Goal: Task Accomplishment & Management: Use online tool/utility

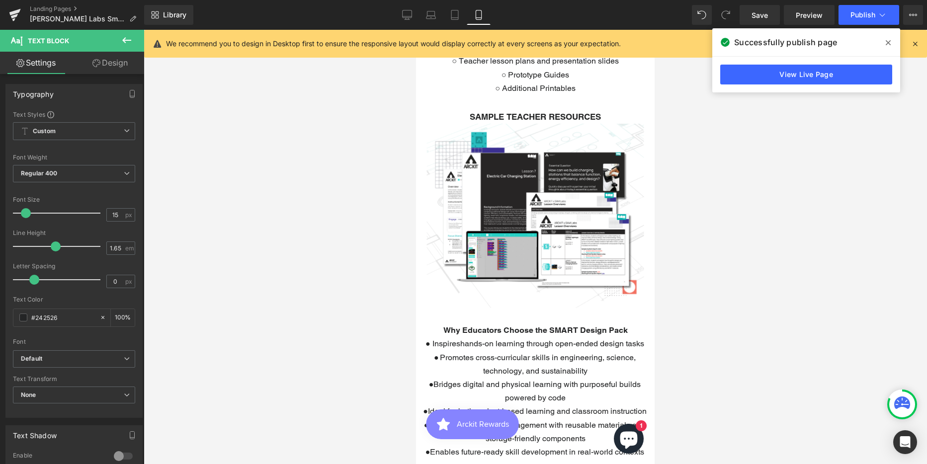
scroll to position [4199, 231]
click at [404, 19] on icon at bounding box center [407, 15] width 10 height 10
type input "100"
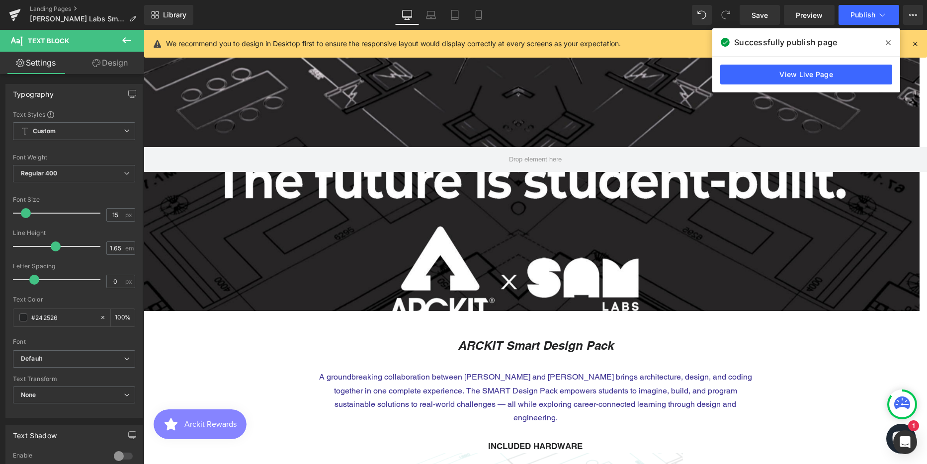
scroll to position [0, 0]
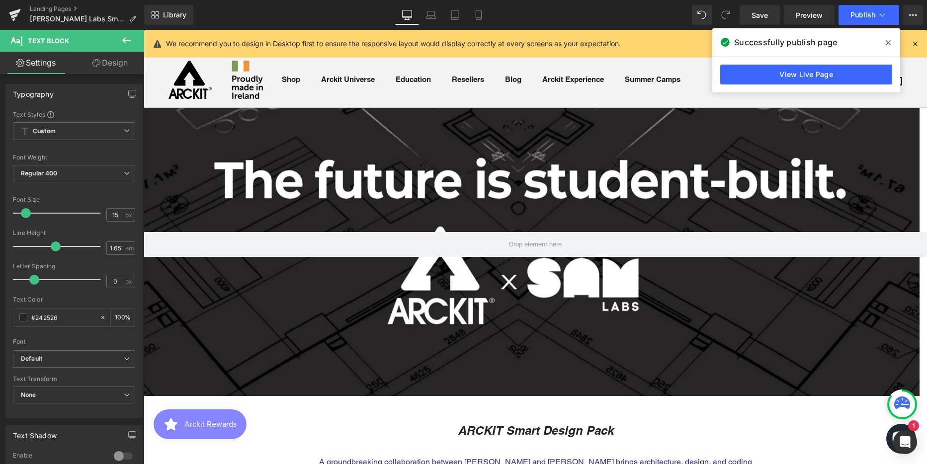
click at [126, 38] on icon at bounding box center [127, 40] width 12 height 12
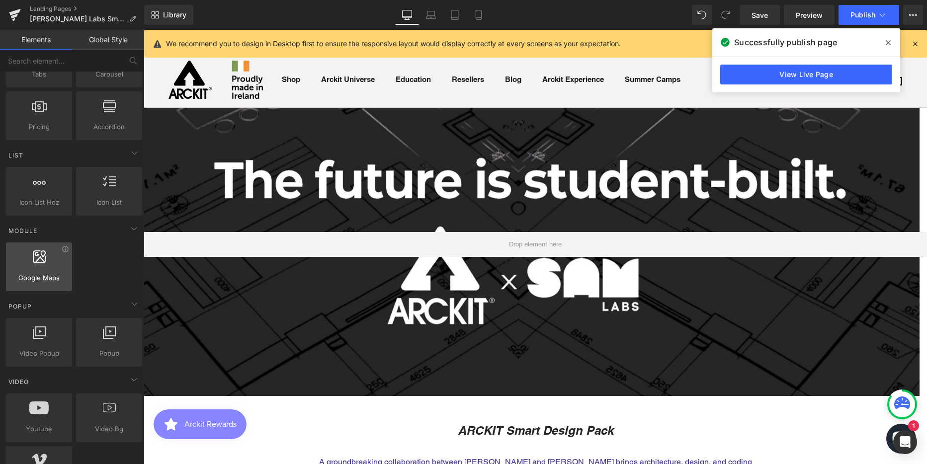
scroll to position [199, 0]
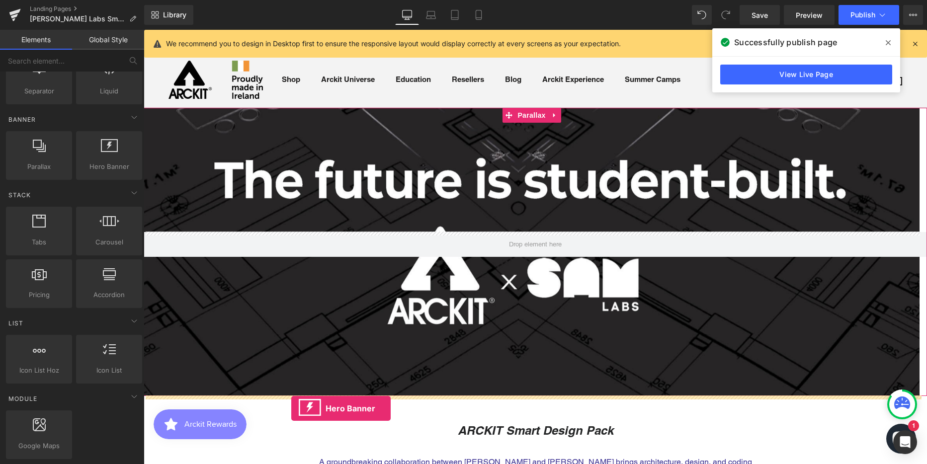
drag, startPoint x: 250, startPoint y: 187, endPoint x: 291, endPoint y: 409, distance: 225.0
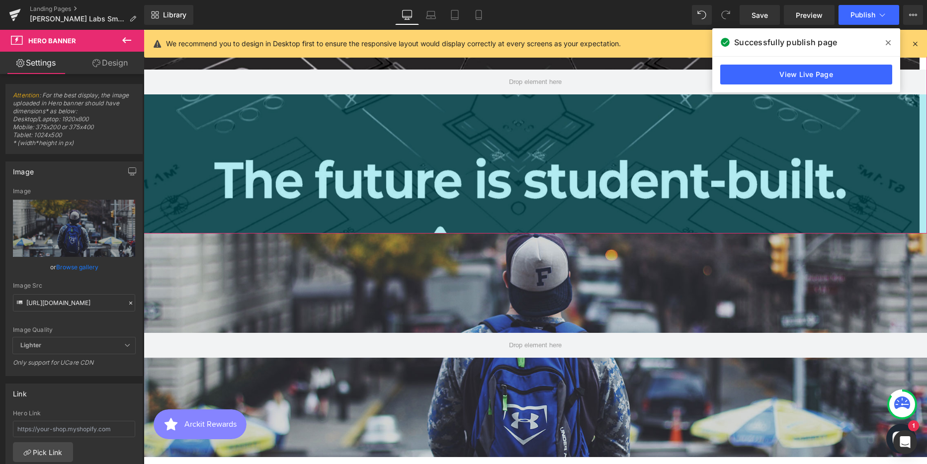
scroll to position [348, 0]
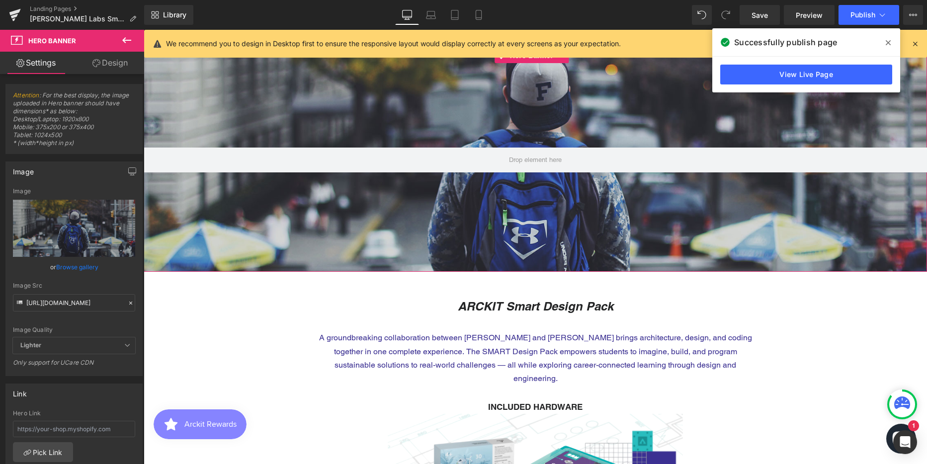
click at [117, 60] on link "Design" at bounding box center [110, 63] width 72 height 22
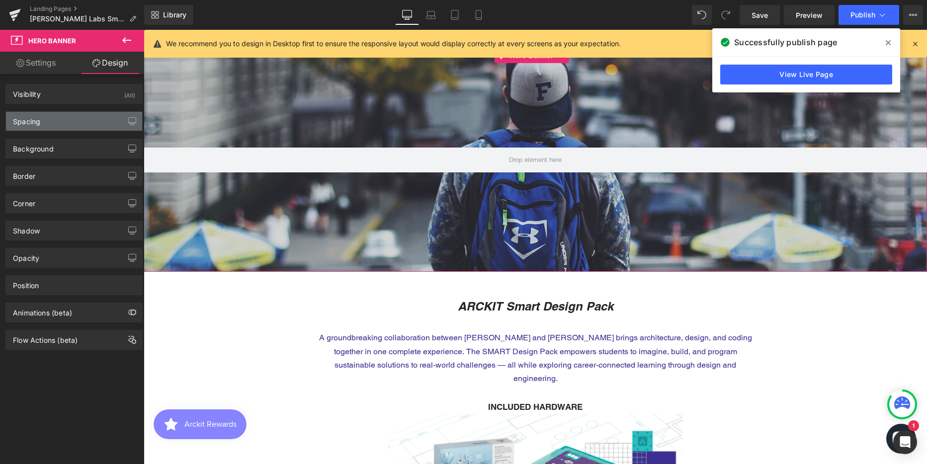
type input "0"
type input "200"
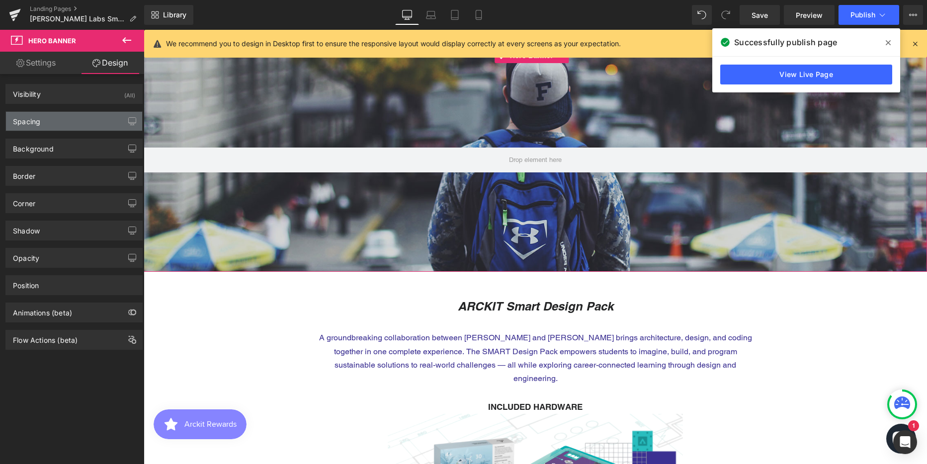
type input "0"
type input "200"
type input "0"
click at [75, 119] on div "Spacing" at bounding box center [74, 121] width 136 height 19
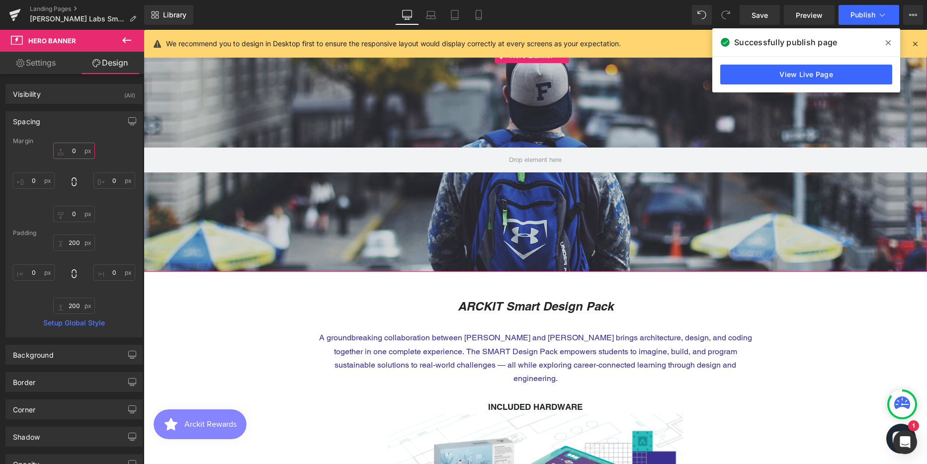
click at [76, 150] on input "0" at bounding box center [74, 151] width 42 height 16
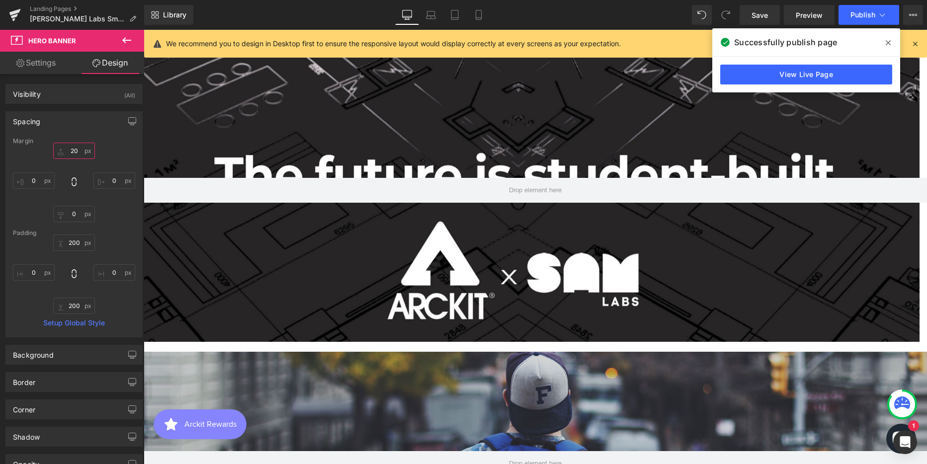
scroll to position [50, 0]
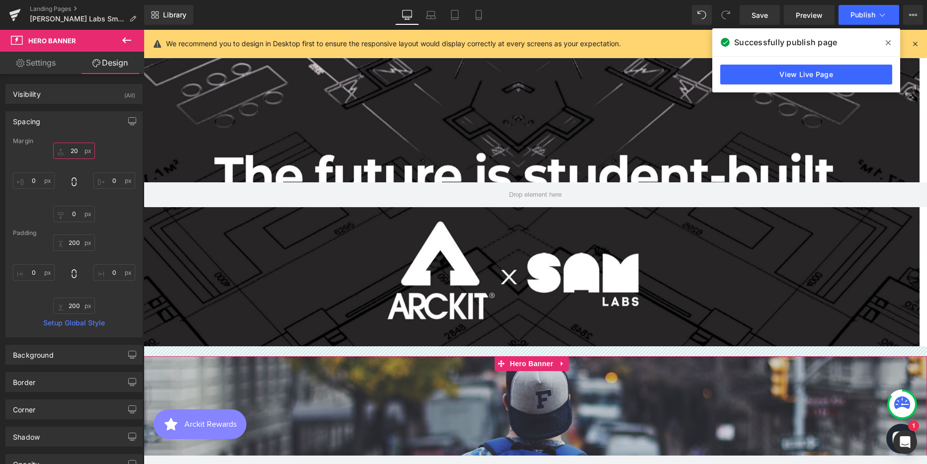
click at [74, 152] on input "20" at bounding box center [74, 151] width 42 height 16
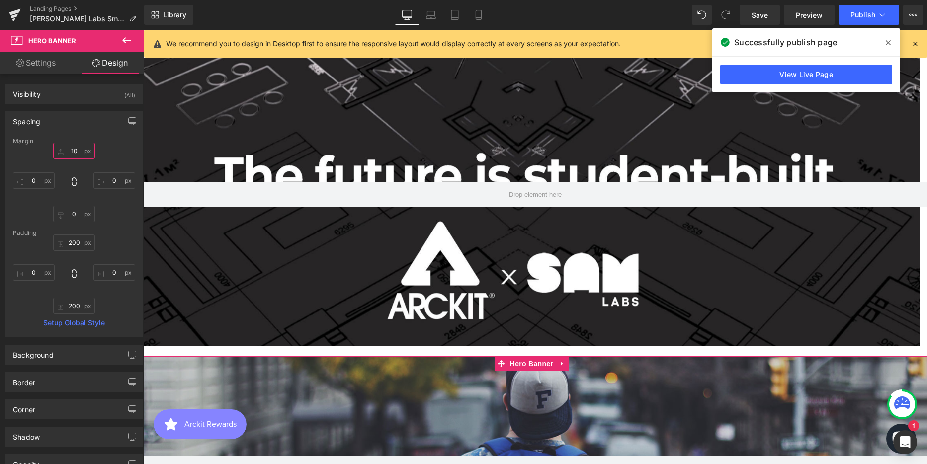
scroll to position [3832, 776]
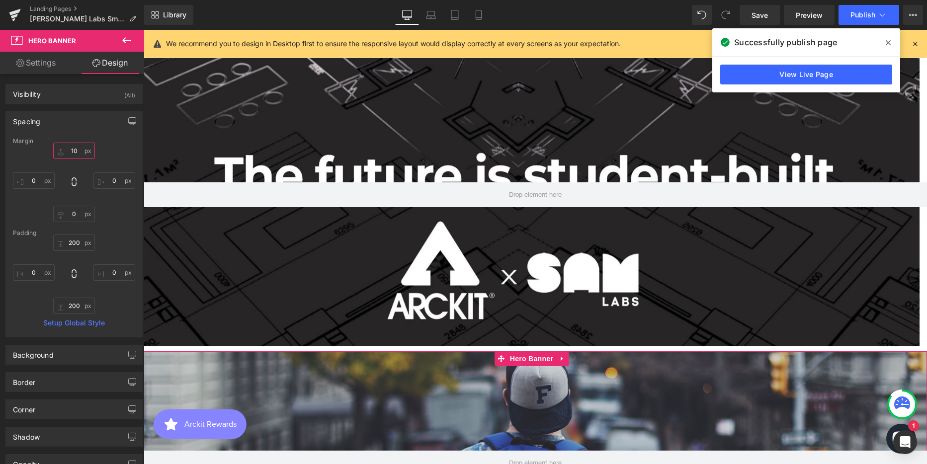
type input "100"
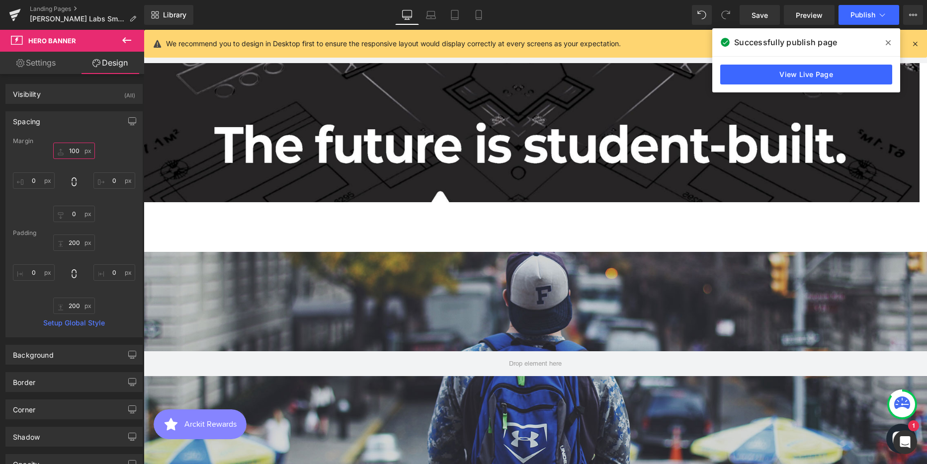
scroll to position [398, 0]
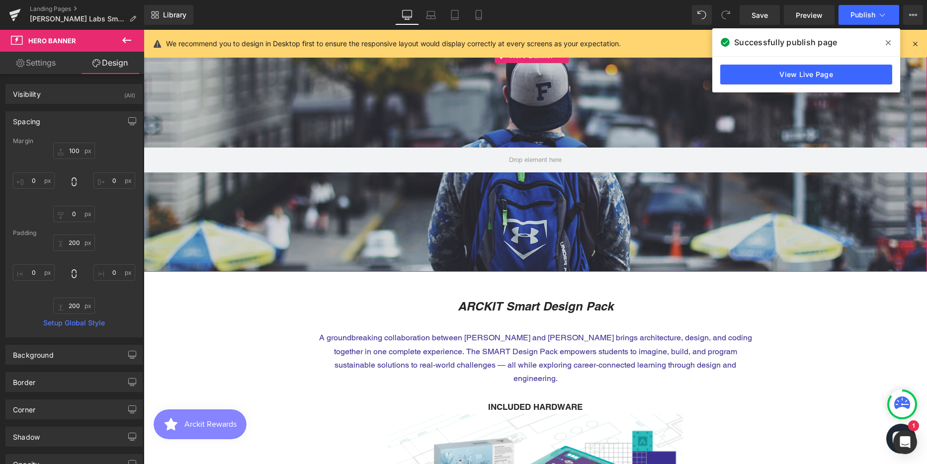
click at [514, 96] on div at bounding box center [535, 160] width 783 height 224
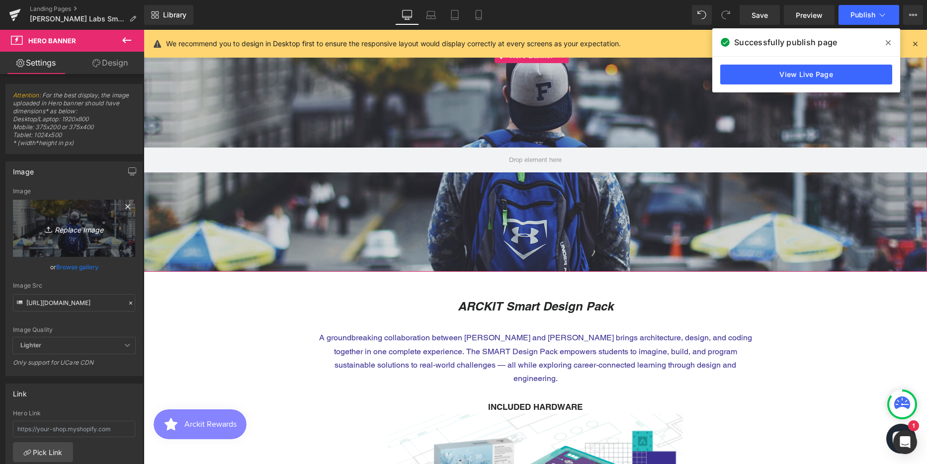
click at [76, 233] on icon "Replace Image" at bounding box center [74, 228] width 80 height 12
type input "C:\fakepath\[PERSON_NAME] labs hero banner-desktop.png"
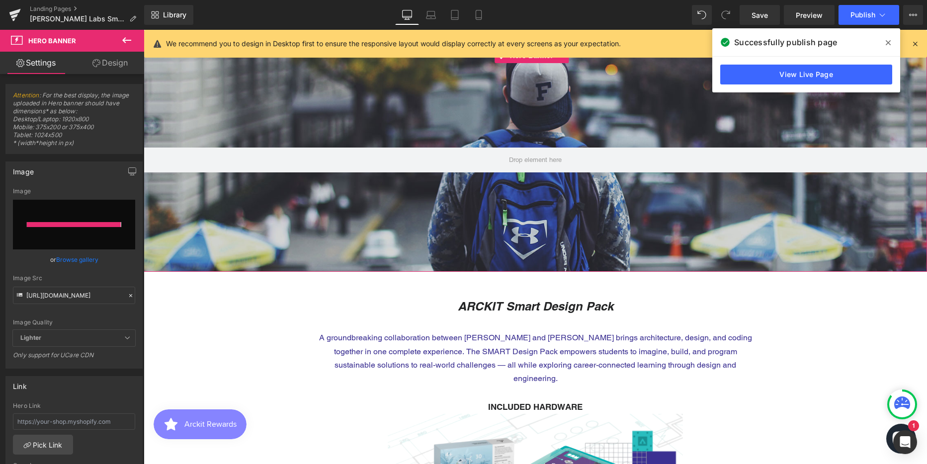
type input "[URL][DOMAIN_NAME][PERSON_NAME]"
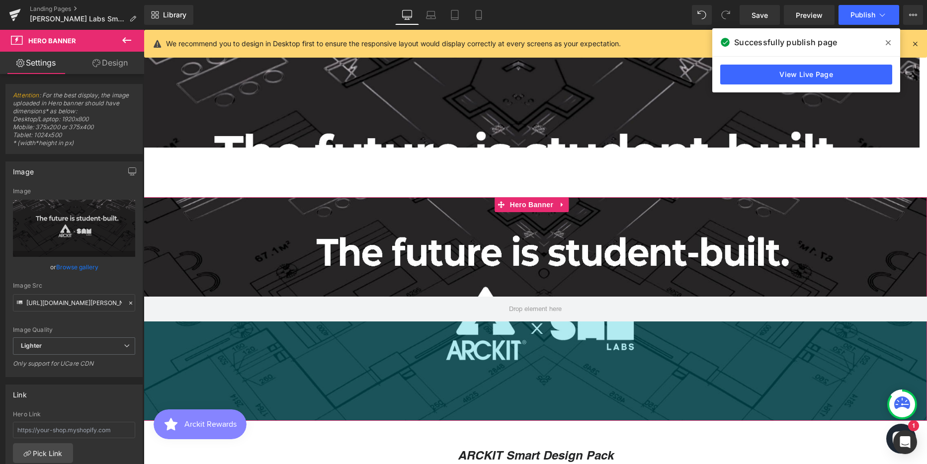
scroll to position [348, 0]
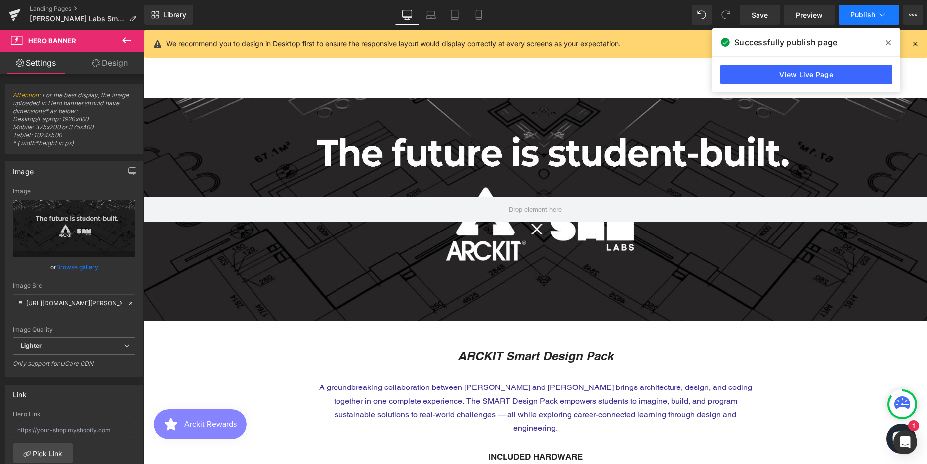
click at [855, 12] on span "Publish" at bounding box center [863, 15] width 25 height 8
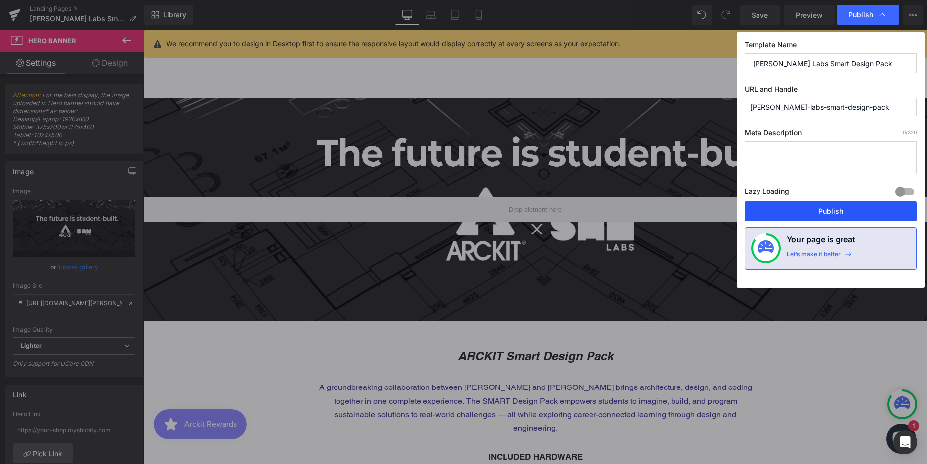
click at [833, 211] on button "Publish" at bounding box center [831, 211] width 172 height 20
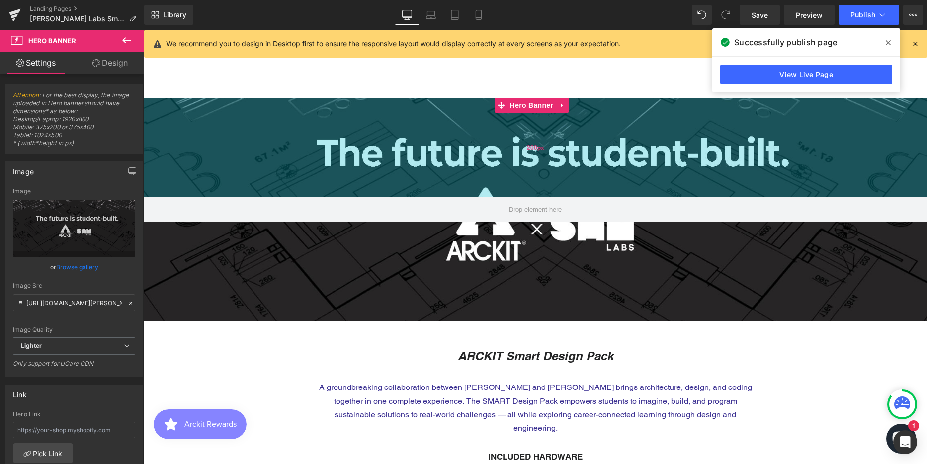
click at [239, 156] on div "200px" at bounding box center [535, 147] width 783 height 99
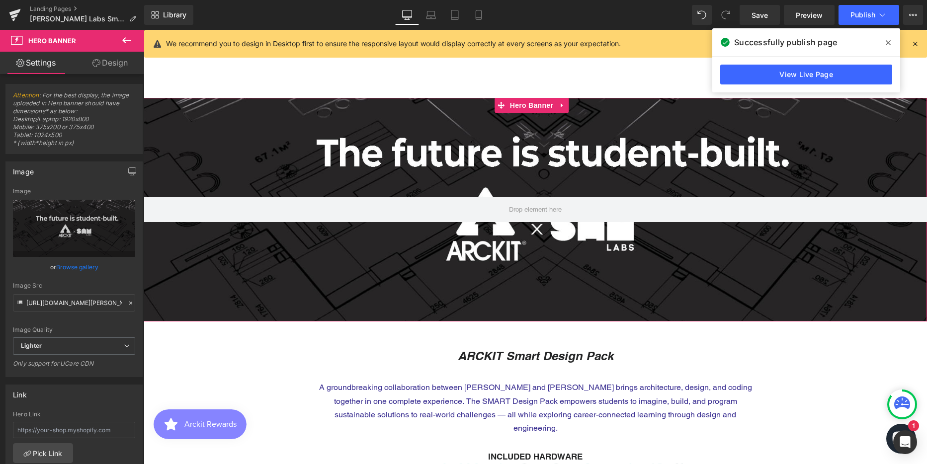
click at [113, 62] on link "Design" at bounding box center [110, 63] width 72 height 22
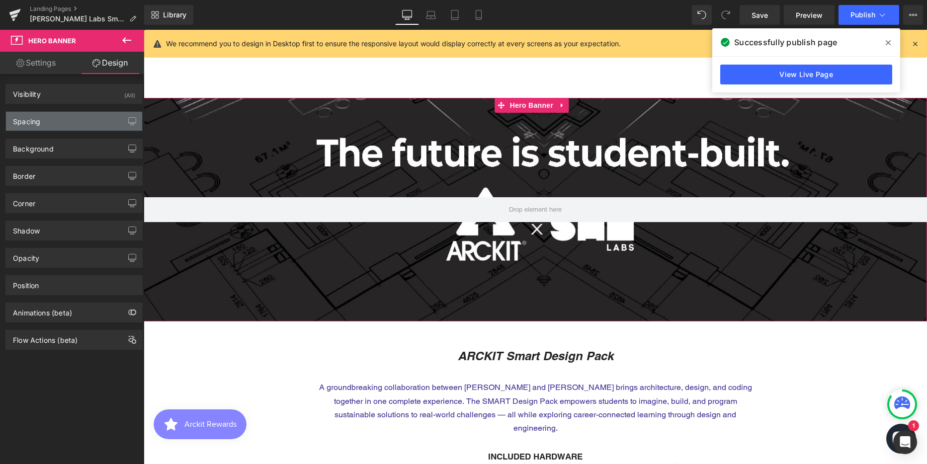
click at [76, 119] on div "Spacing" at bounding box center [74, 121] width 136 height 19
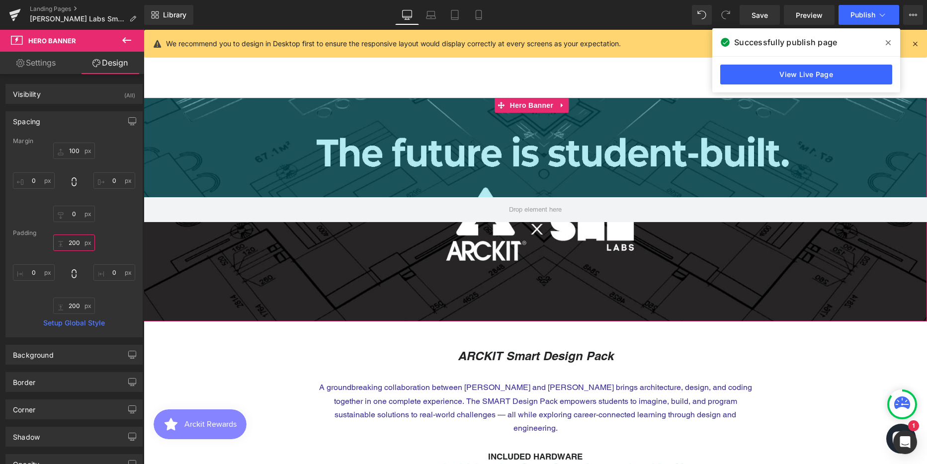
click at [80, 244] on input "200" at bounding box center [74, 243] width 42 height 16
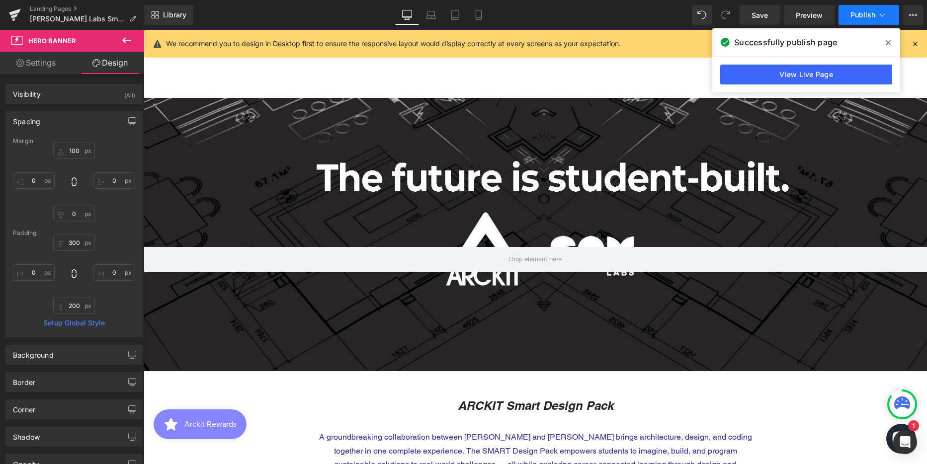
click at [855, 11] on span "Publish" at bounding box center [863, 15] width 25 height 8
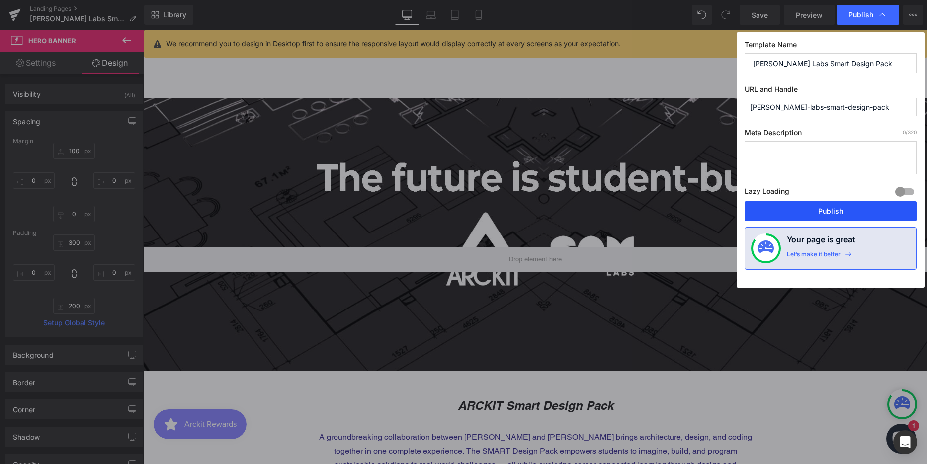
click at [815, 204] on button "Publish" at bounding box center [831, 211] width 172 height 20
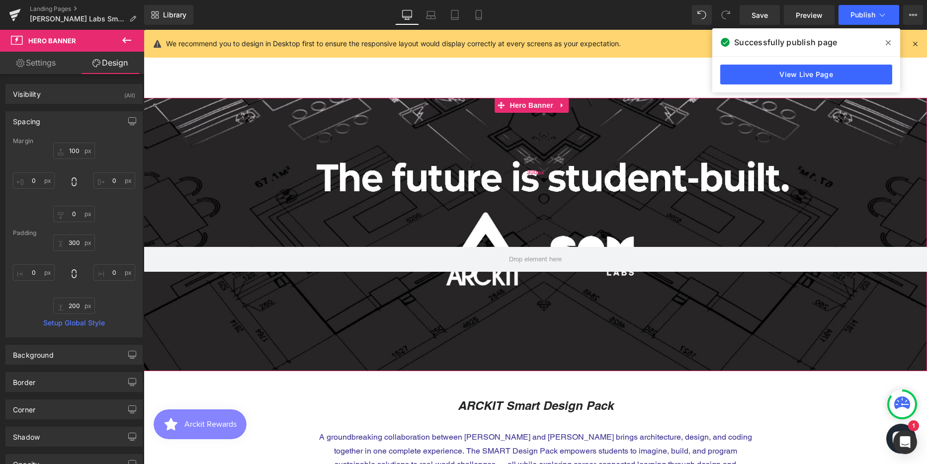
click at [339, 202] on div "300px" at bounding box center [535, 172] width 783 height 149
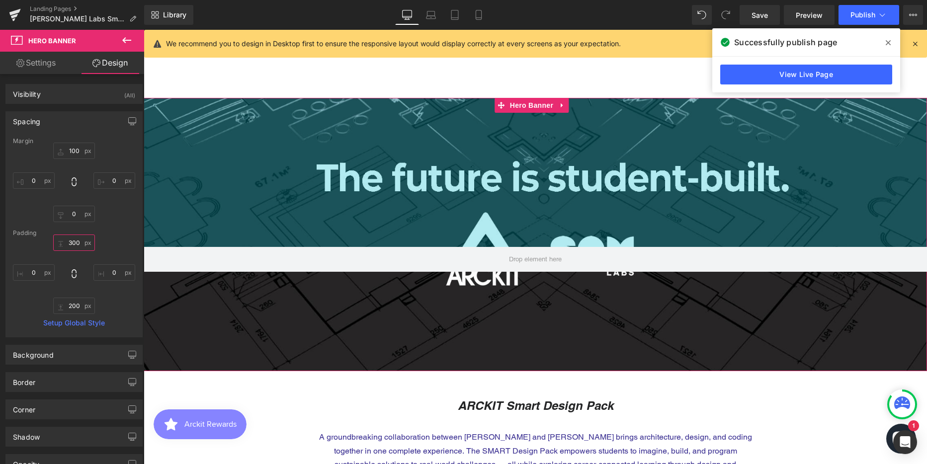
click at [76, 241] on input "300" at bounding box center [74, 243] width 42 height 16
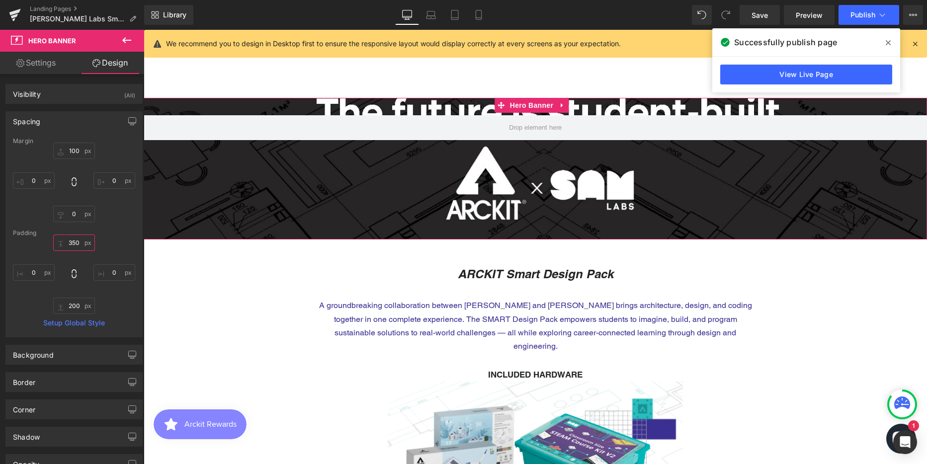
scroll to position [5, 5]
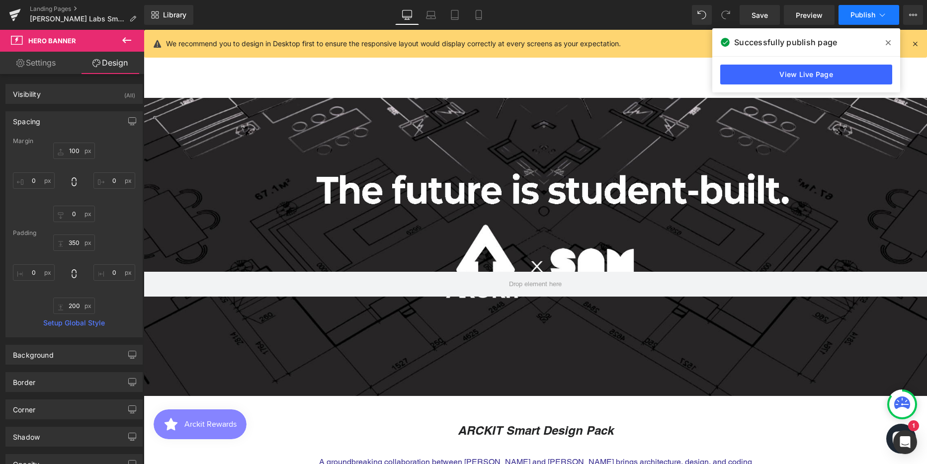
click at [862, 14] on span "Publish" at bounding box center [863, 15] width 25 height 8
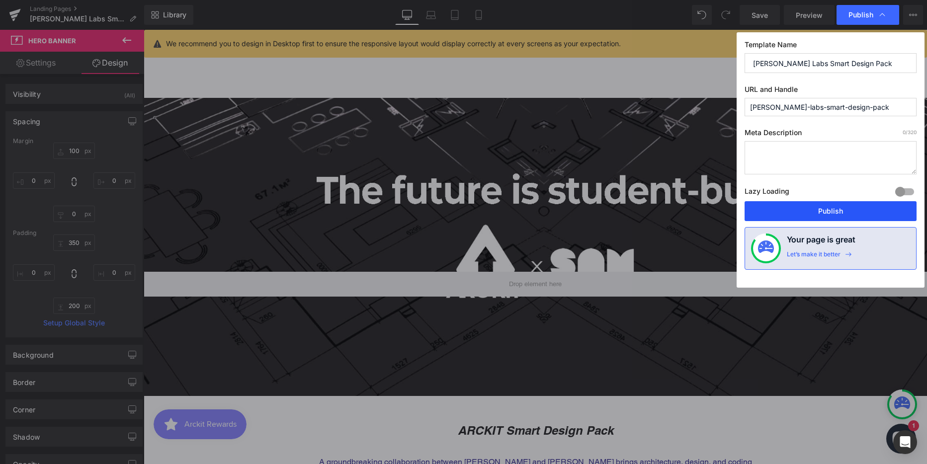
click at [830, 215] on button "Publish" at bounding box center [831, 211] width 172 height 20
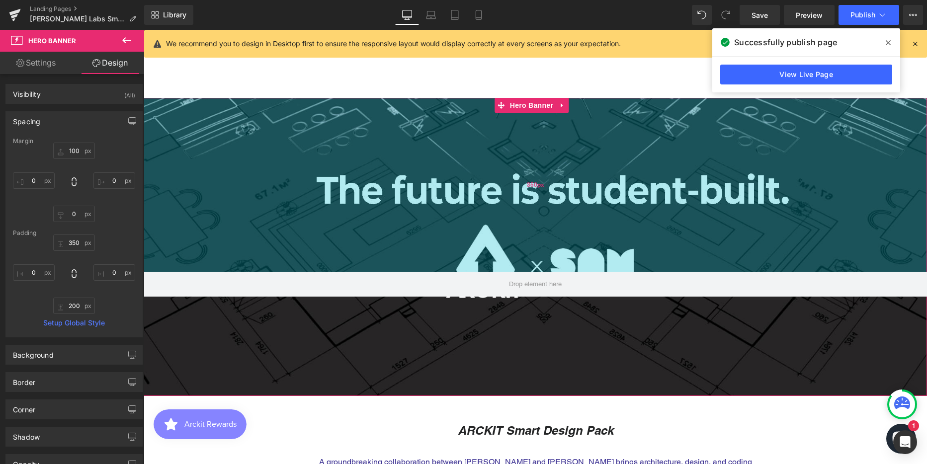
click at [344, 215] on div "350px" at bounding box center [535, 185] width 783 height 174
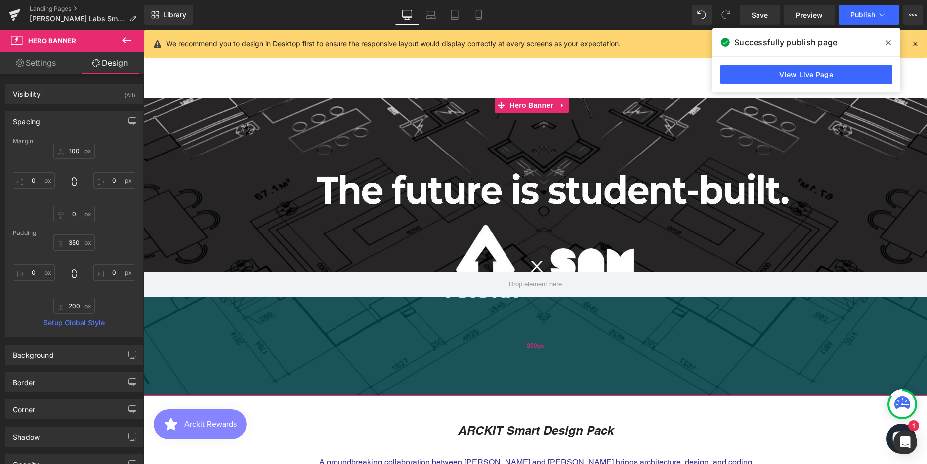
click at [214, 304] on div "200px" at bounding box center [535, 346] width 783 height 99
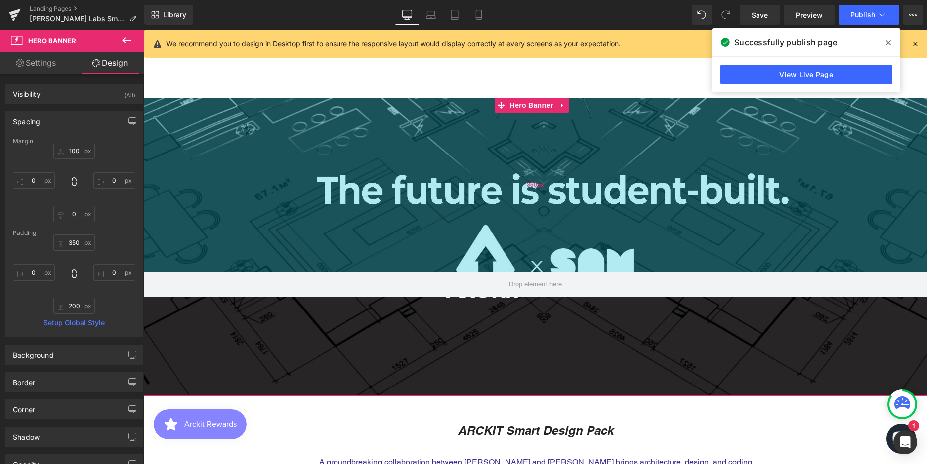
drag, startPoint x: 211, startPoint y: 248, endPoint x: 148, endPoint y: 187, distance: 87.5
click at [212, 248] on div "350px" at bounding box center [535, 185] width 783 height 174
type input "350px"
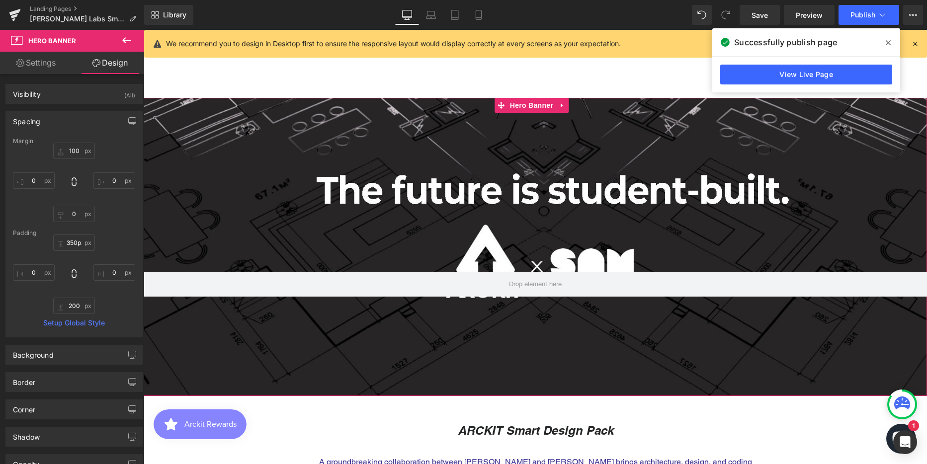
click at [45, 64] on link "Settings" at bounding box center [36, 63] width 72 height 22
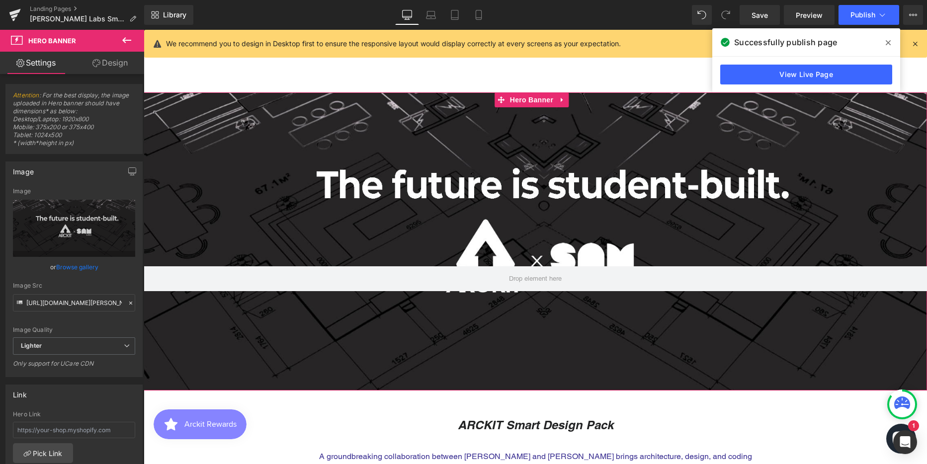
scroll to position [348, 0]
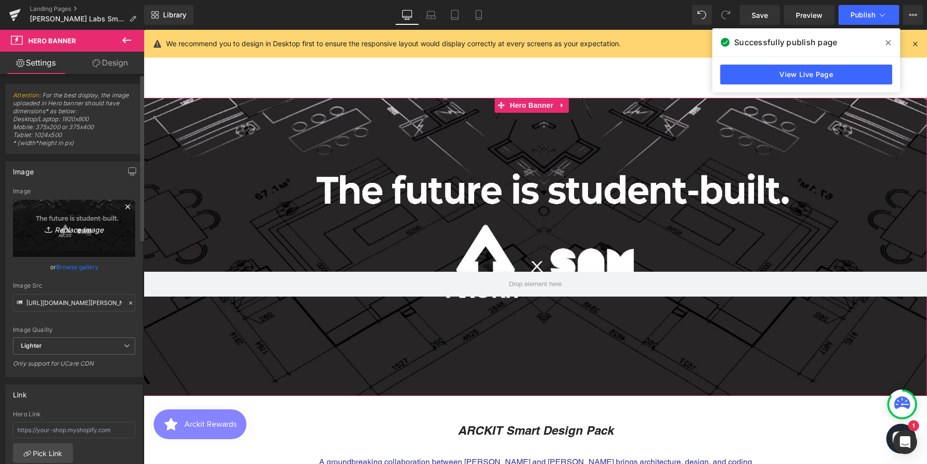
click at [88, 232] on icon "Replace Image" at bounding box center [74, 228] width 80 height 12
type input "C:\fakepath\[PERSON_NAME] labs hero banner-desktop.png"
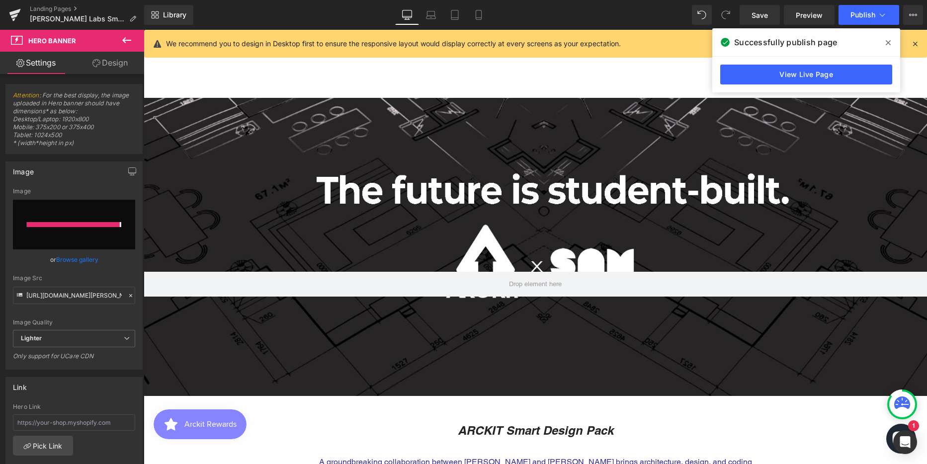
type input "[URL][DOMAIN_NAME][PERSON_NAME]"
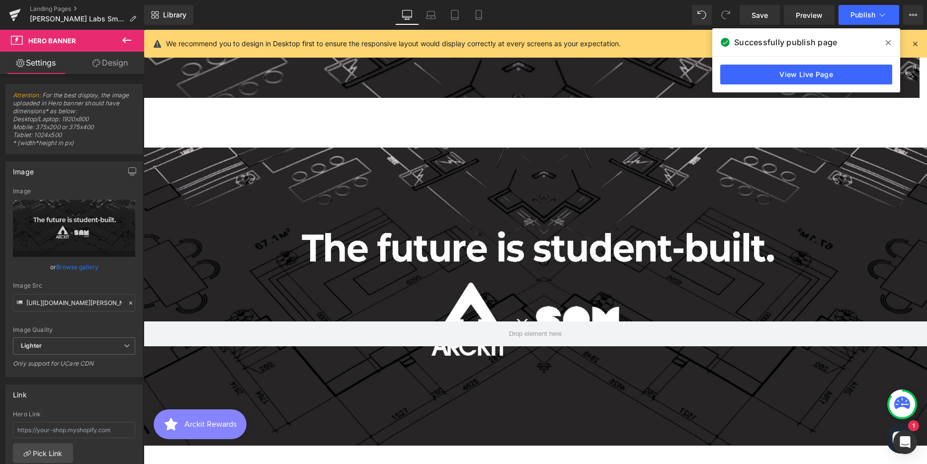
scroll to position [398, 0]
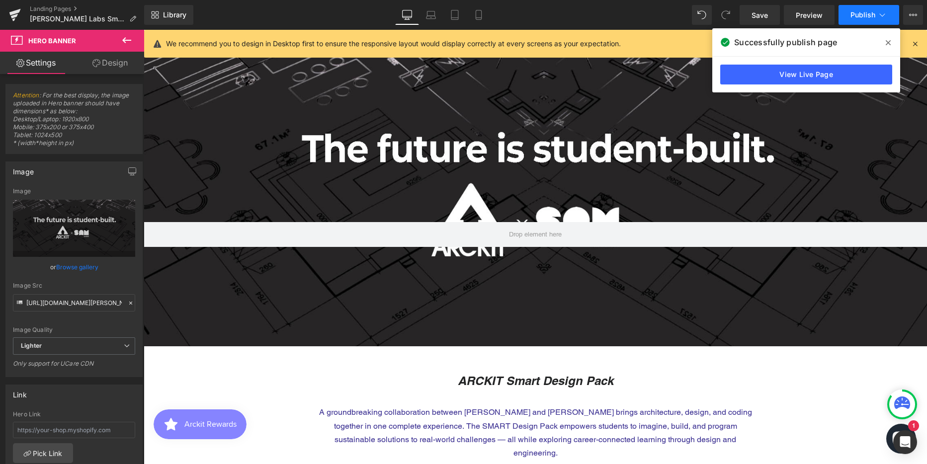
click at [871, 16] on span "Publish" at bounding box center [863, 15] width 25 height 8
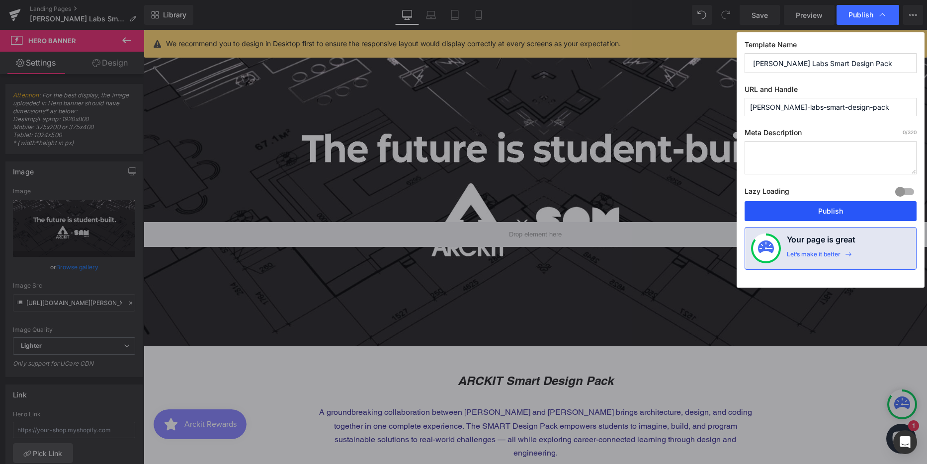
click at [815, 212] on button "Publish" at bounding box center [831, 211] width 172 height 20
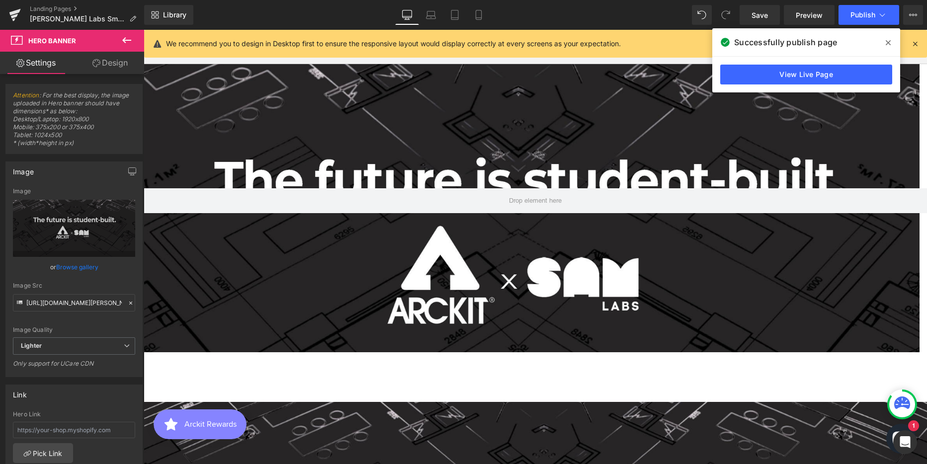
scroll to position [0, 0]
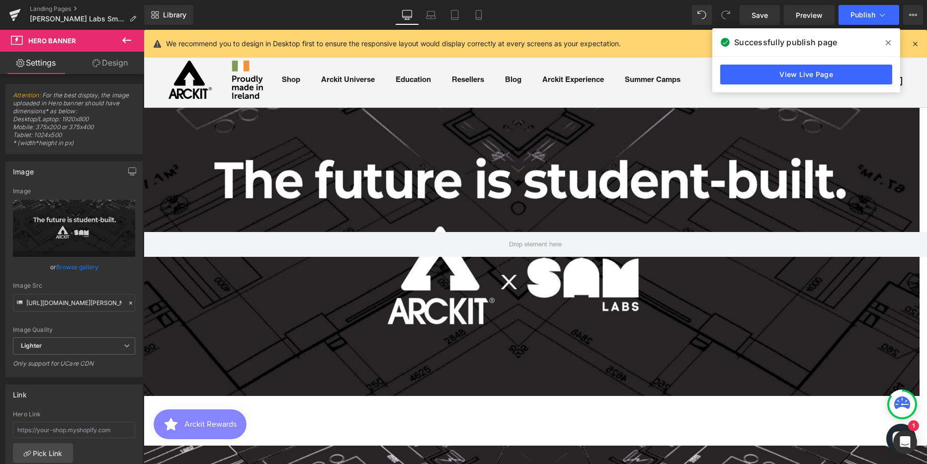
click at [144, 30] on div "250px" at bounding box center [144, 30] width 0 height 0
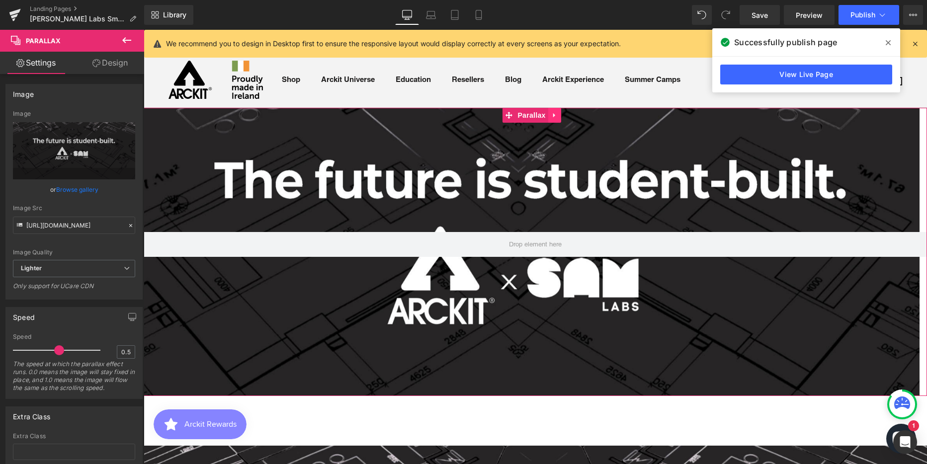
click at [551, 115] on icon at bounding box center [554, 114] width 7 height 7
click at [561, 115] on icon at bounding box center [561, 114] width 7 height 7
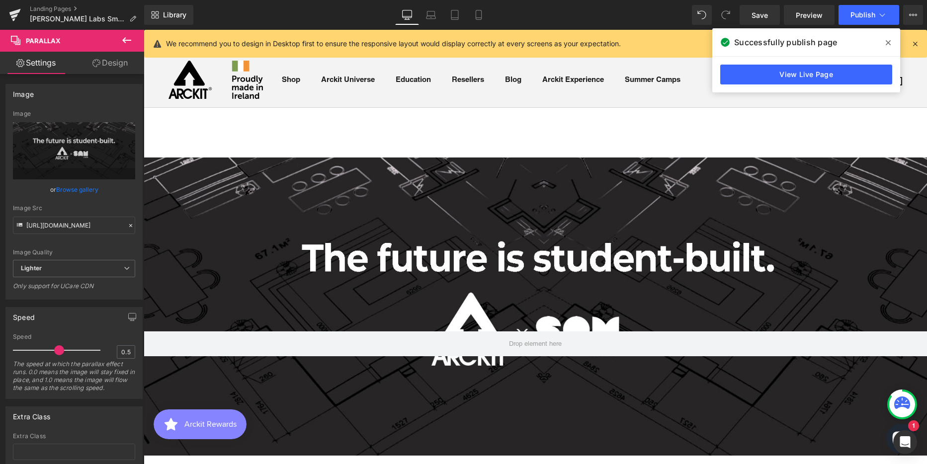
scroll to position [3668, 776]
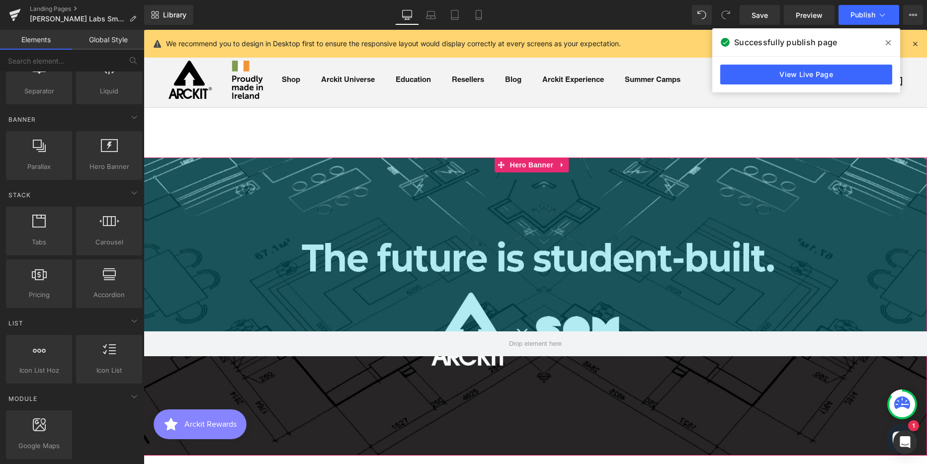
click at [460, 201] on div "350px" at bounding box center [535, 245] width 783 height 174
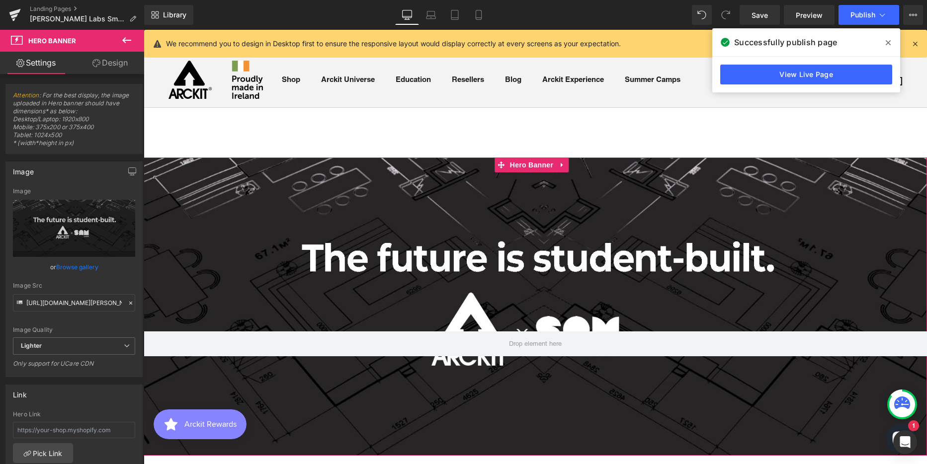
click at [102, 60] on link "Design" at bounding box center [110, 63] width 72 height 22
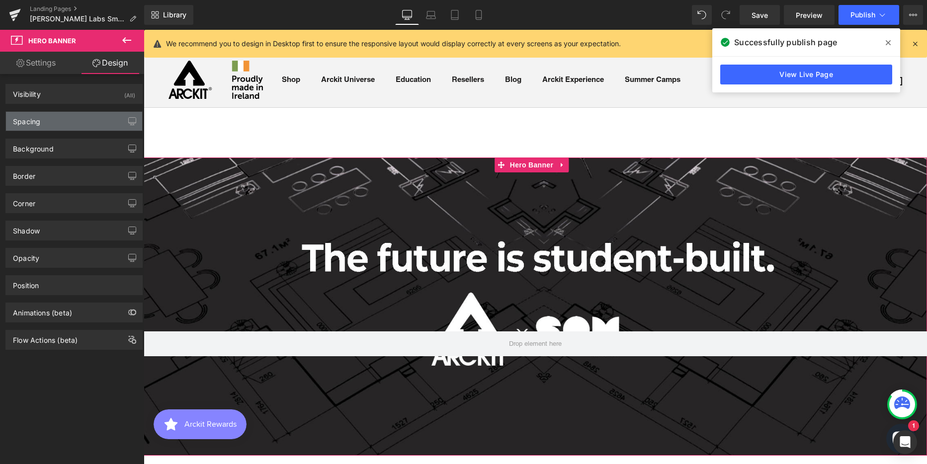
click at [40, 119] on div "Spacing" at bounding box center [26, 119] width 27 height 14
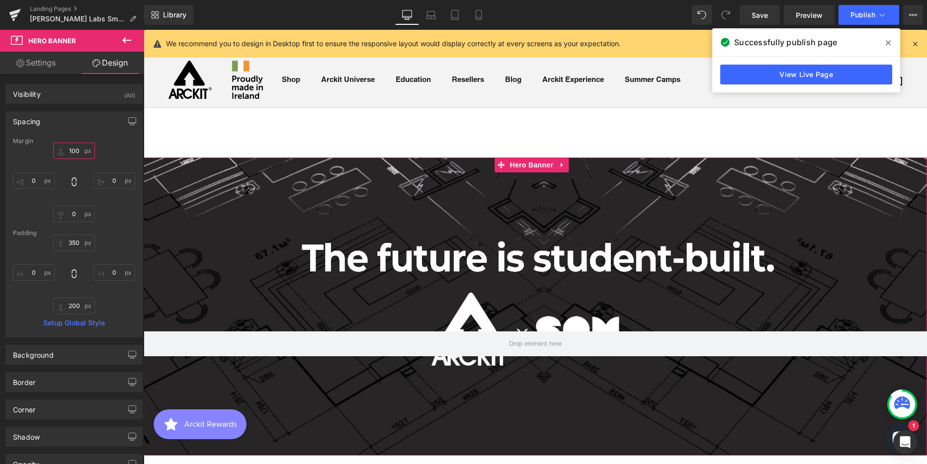
click at [71, 154] on input "100" at bounding box center [74, 151] width 42 height 16
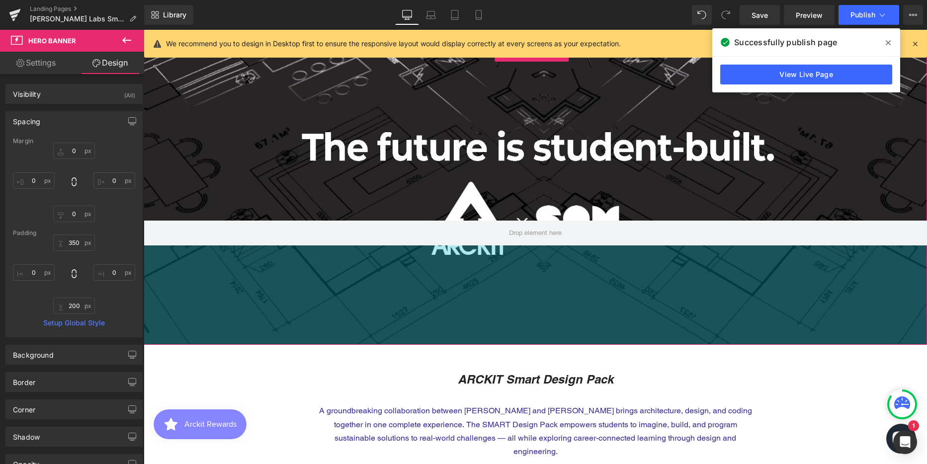
scroll to position [149, 0]
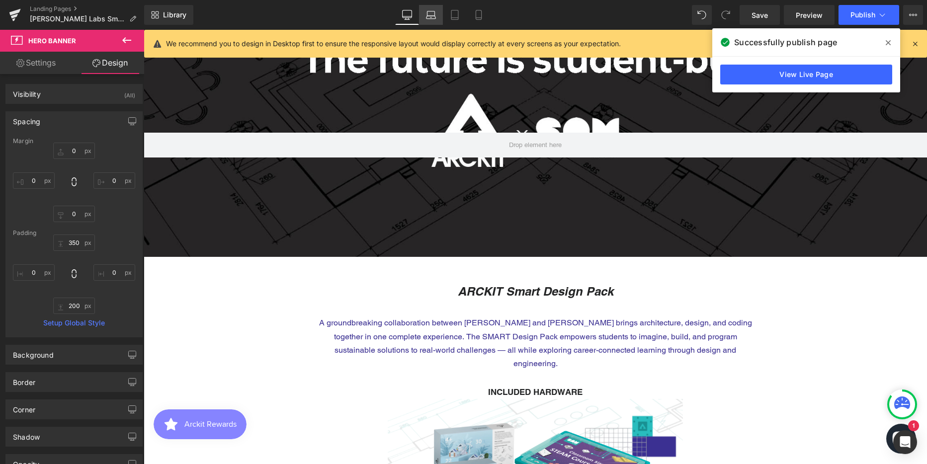
click at [431, 17] on icon at bounding box center [430, 17] width 1 height 0
type input "0"
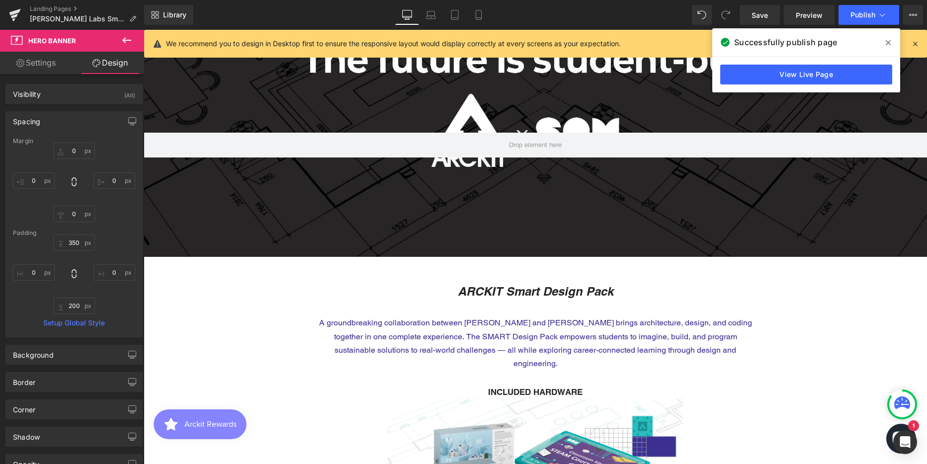
type input "350"
type input "0"
type input "200"
type input "0"
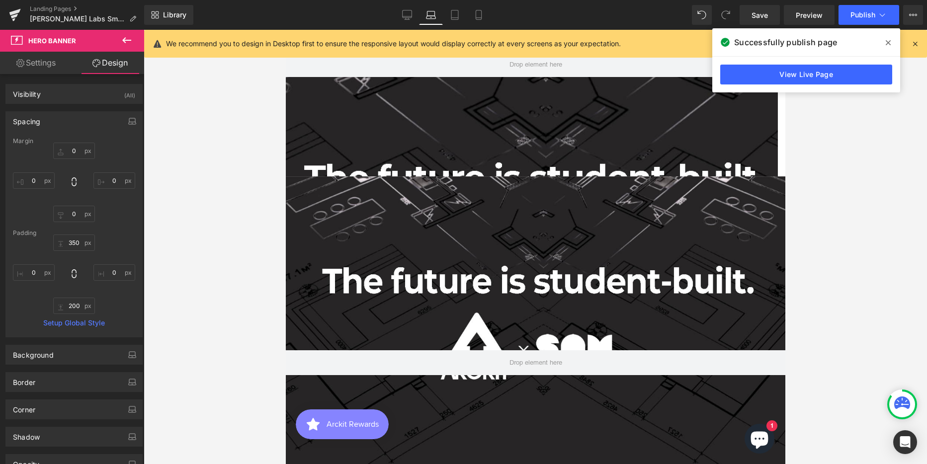
scroll to position [4271, 492]
click at [456, 124] on div at bounding box center [531, 241] width 492 height 439
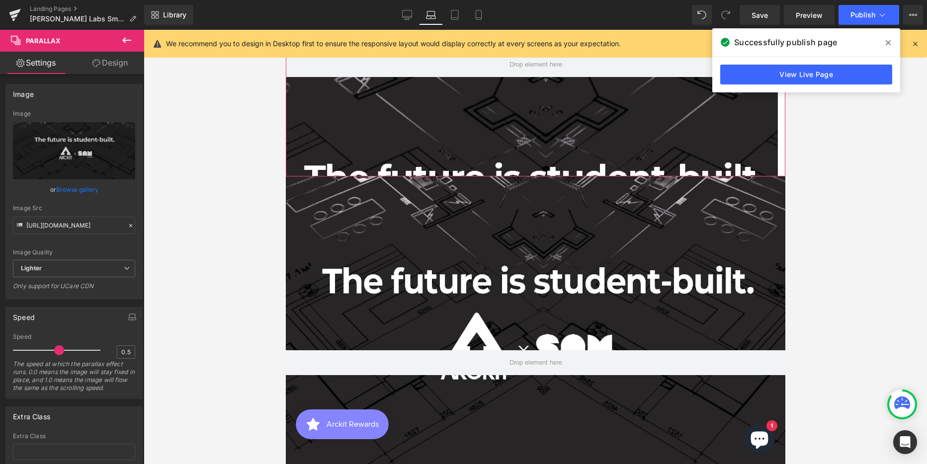
click at [532, 101] on div at bounding box center [531, 241] width 492 height 439
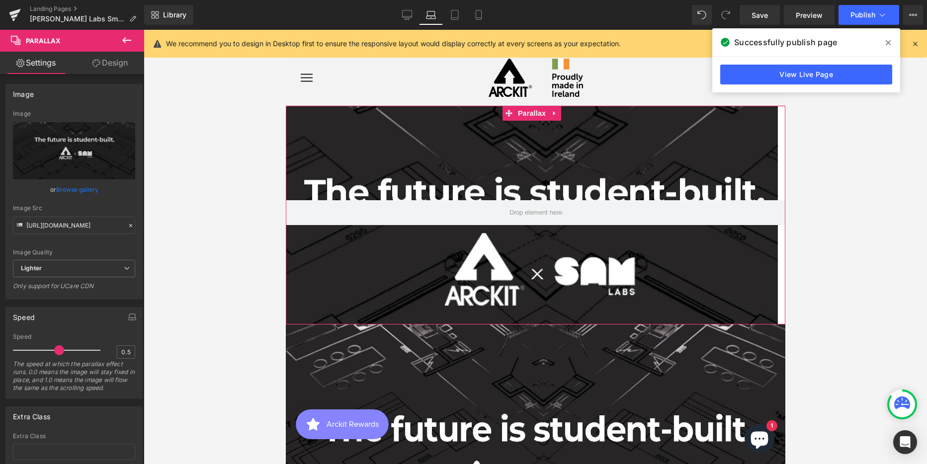
scroll to position [0, 0]
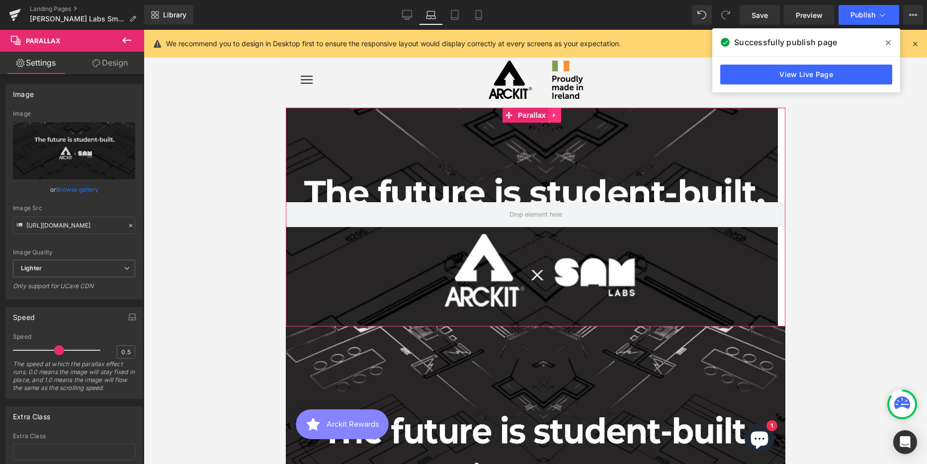
click at [551, 113] on icon at bounding box center [554, 114] width 7 height 7
click at [561, 113] on icon at bounding box center [560, 115] width 7 height 7
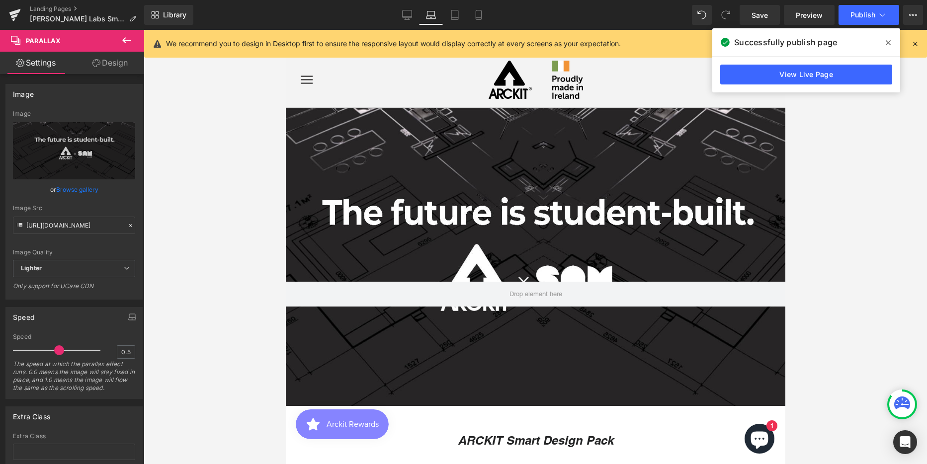
scroll to position [4052, 492]
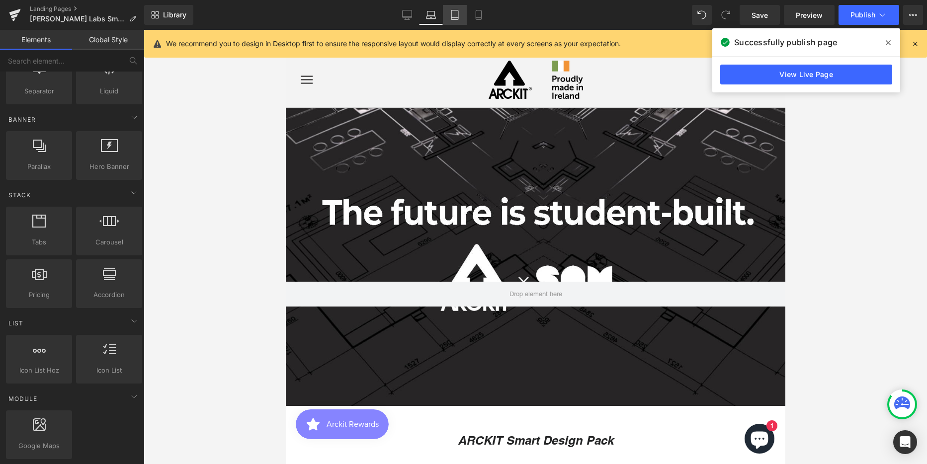
click at [458, 17] on icon at bounding box center [454, 14] width 7 height 9
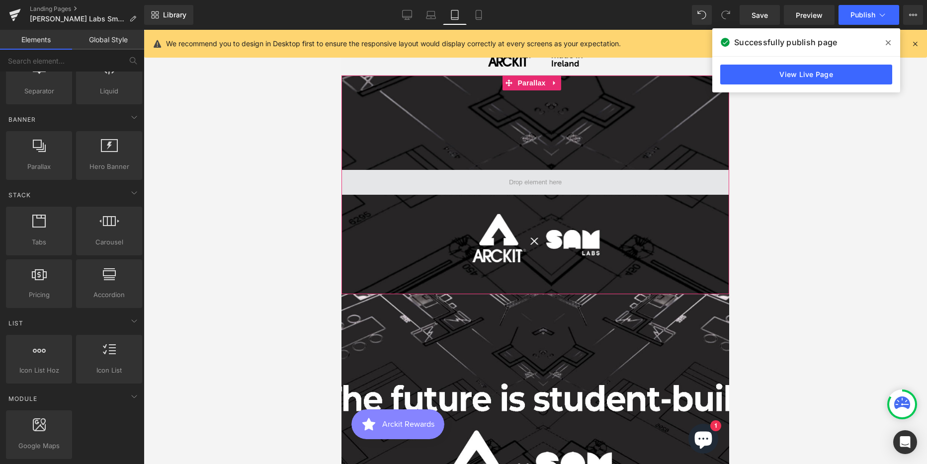
scroll to position [0, 0]
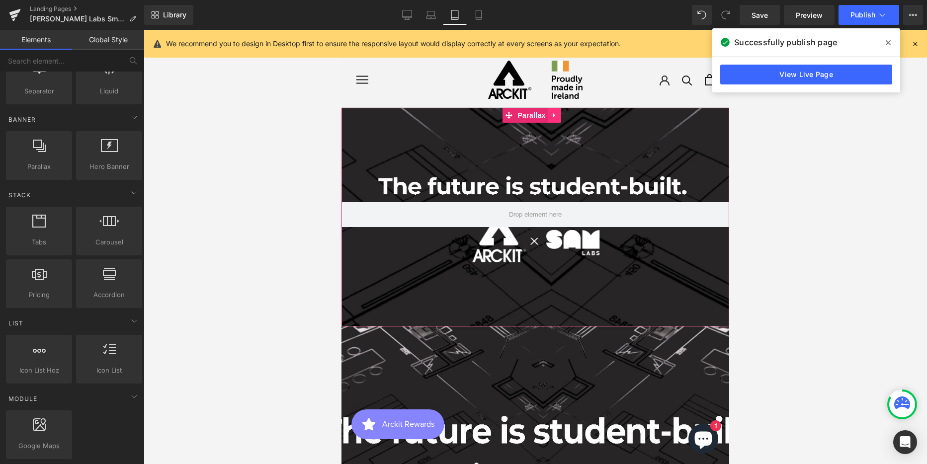
click at [556, 114] on icon at bounding box center [554, 114] width 7 height 7
click at [561, 116] on icon at bounding box center [561, 114] width 7 height 7
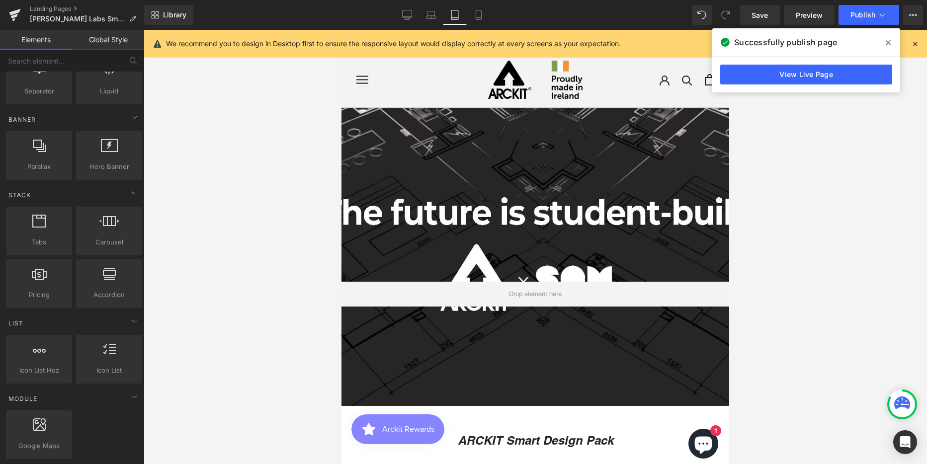
scroll to position [3861, 380]
click at [477, 16] on icon at bounding box center [479, 15] width 10 height 10
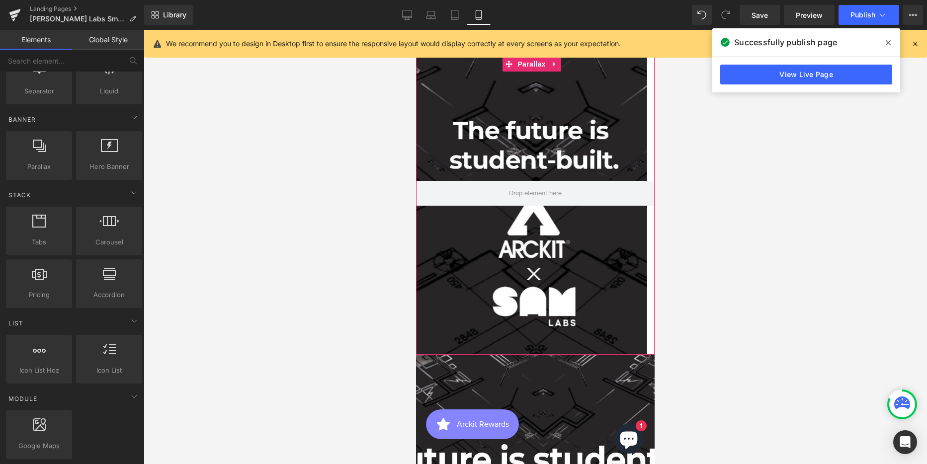
scroll to position [0, 0]
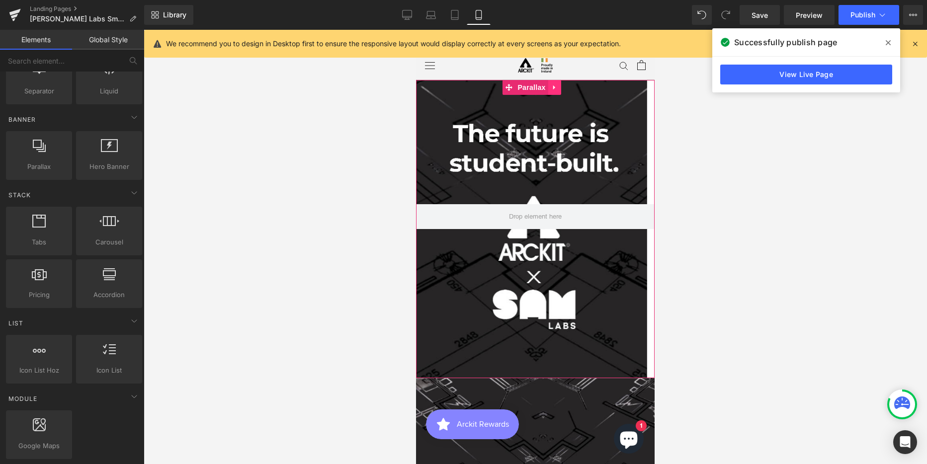
click at [555, 88] on icon at bounding box center [554, 87] width 7 height 7
click at [558, 86] on icon at bounding box center [561, 87] width 7 height 7
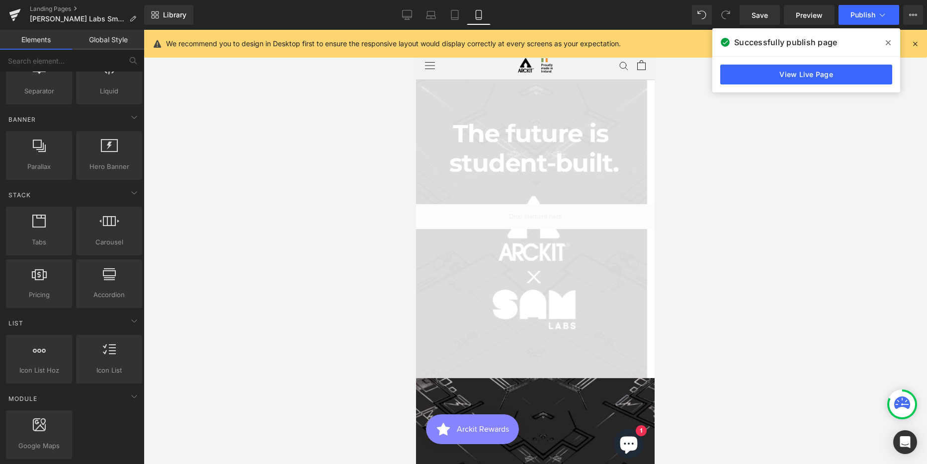
scroll to position [4199, 231]
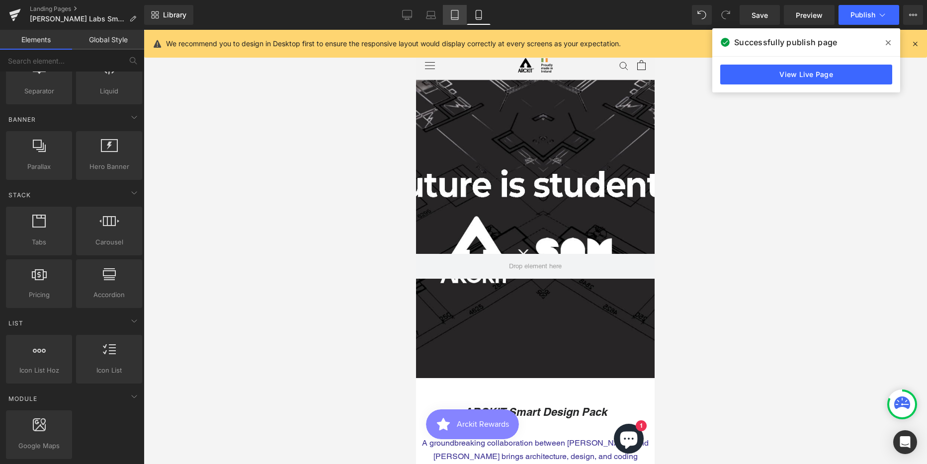
click at [453, 12] on icon at bounding box center [455, 15] width 10 height 10
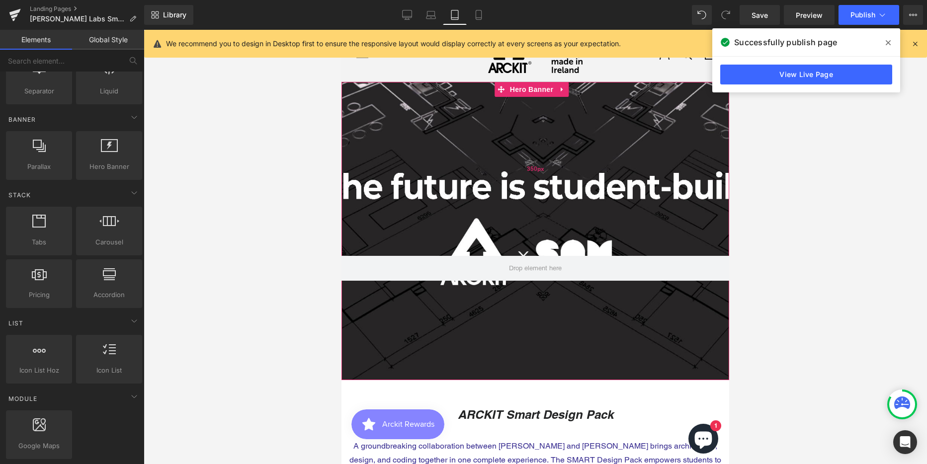
scroll to position [0, 0]
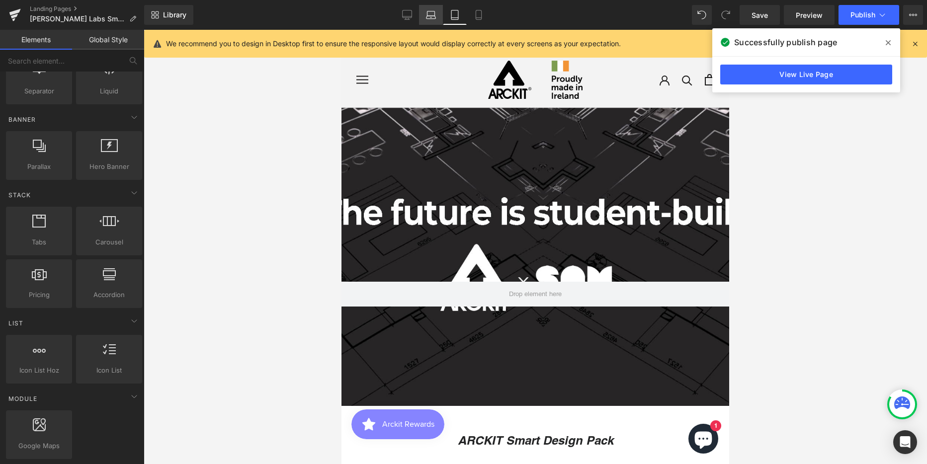
click at [433, 15] on icon at bounding box center [431, 15] width 10 height 10
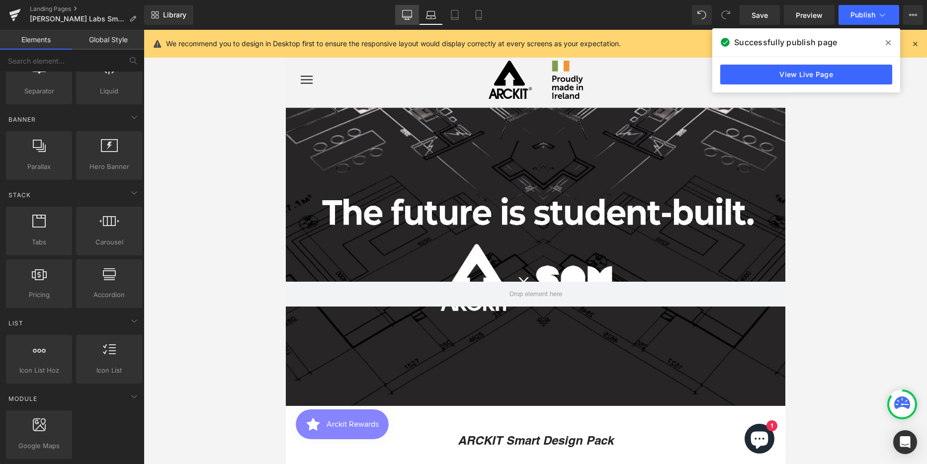
click at [411, 12] on icon at bounding box center [407, 15] width 10 height 10
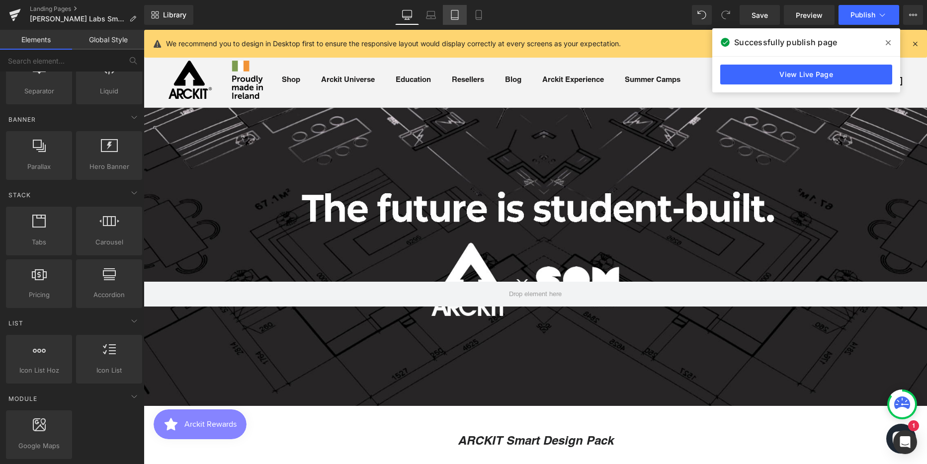
click at [457, 16] on icon at bounding box center [455, 15] width 10 height 10
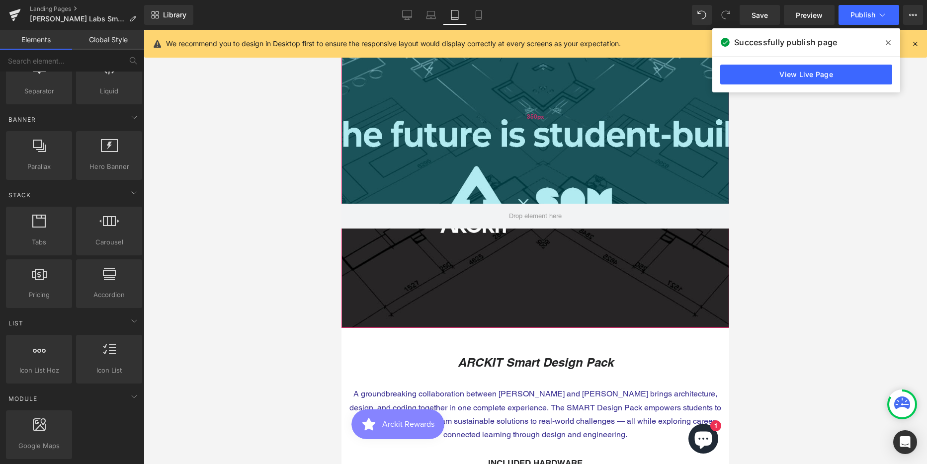
click at [425, 94] on div "350px" at bounding box center [536, 117] width 388 height 174
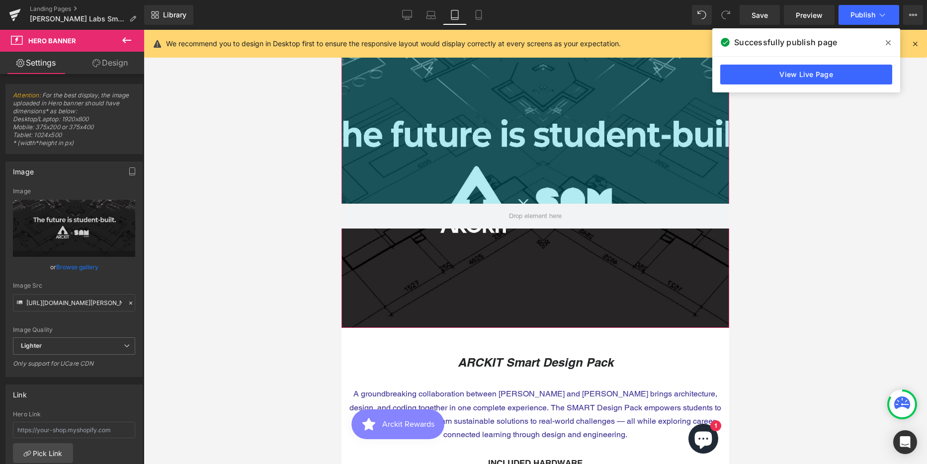
drag, startPoint x: 406, startPoint y: 171, endPoint x: 653, endPoint y: 212, distance: 250.5
click at [406, 171] on div "350px" at bounding box center [536, 117] width 388 height 174
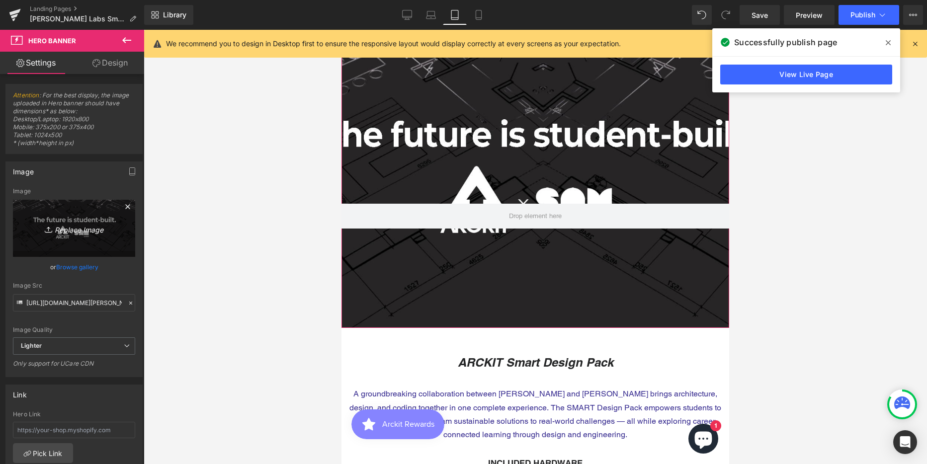
click at [79, 230] on icon "Replace Image" at bounding box center [74, 228] width 80 height 12
type input "C:\fakepath\[PERSON_NAME] labs hero banner-tablet.png"
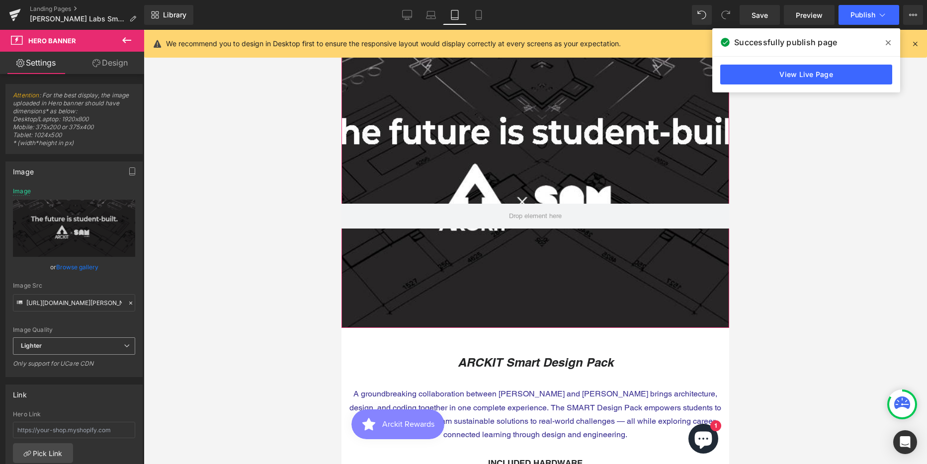
click at [74, 344] on span "Lighter" at bounding box center [74, 346] width 122 height 17
click at [68, 370] on li "Lighter" at bounding box center [72, 363] width 118 height 15
click at [72, 345] on span "Lighter" at bounding box center [74, 346] width 122 height 17
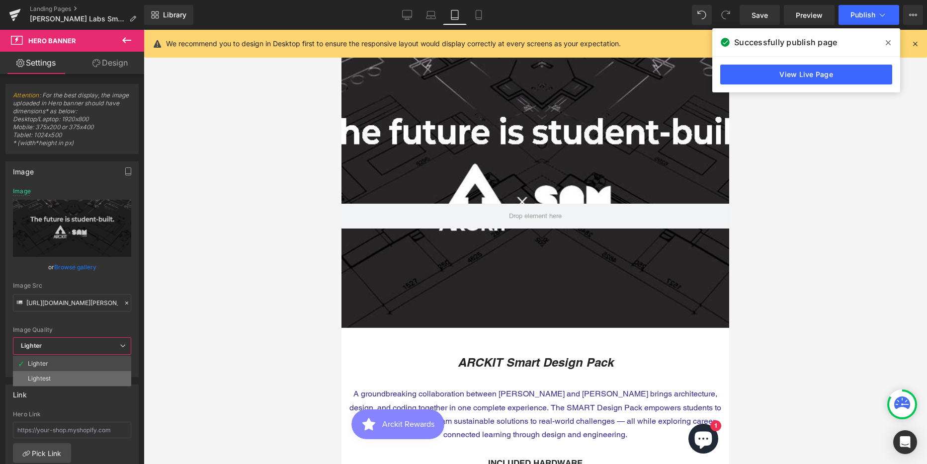
click at [70, 376] on li "Lightest" at bounding box center [72, 378] width 118 height 15
click at [78, 346] on span "Lightest" at bounding box center [74, 346] width 122 height 17
click at [75, 362] on li "Lighter" at bounding box center [72, 363] width 118 height 15
type input "[URL][DOMAIN_NAME][PERSON_NAME]"
click at [221, 295] on div at bounding box center [535, 247] width 783 height 434
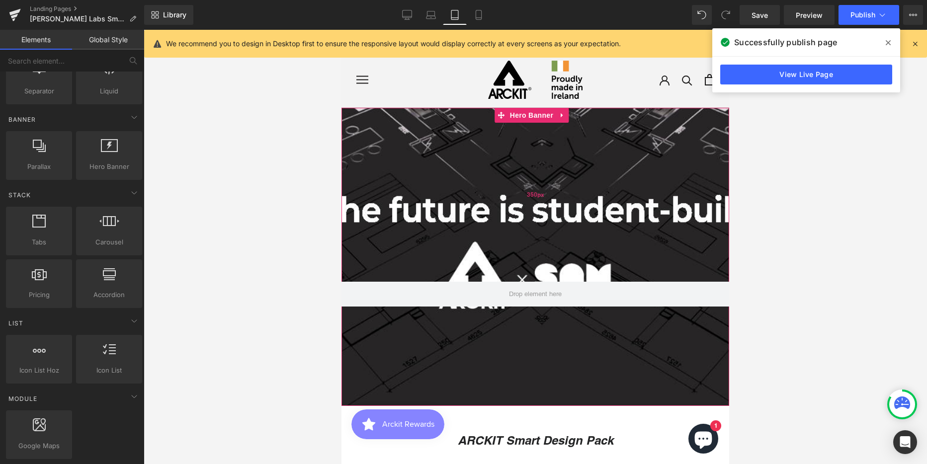
click at [444, 214] on div "350px" at bounding box center [536, 195] width 388 height 174
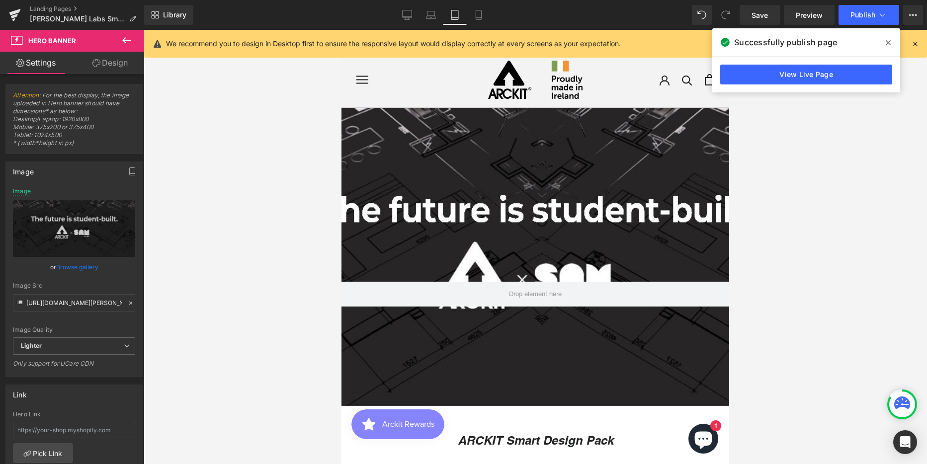
click at [454, 11] on icon at bounding box center [455, 15] width 10 height 10
click at [404, 11] on icon at bounding box center [407, 15] width 10 height 10
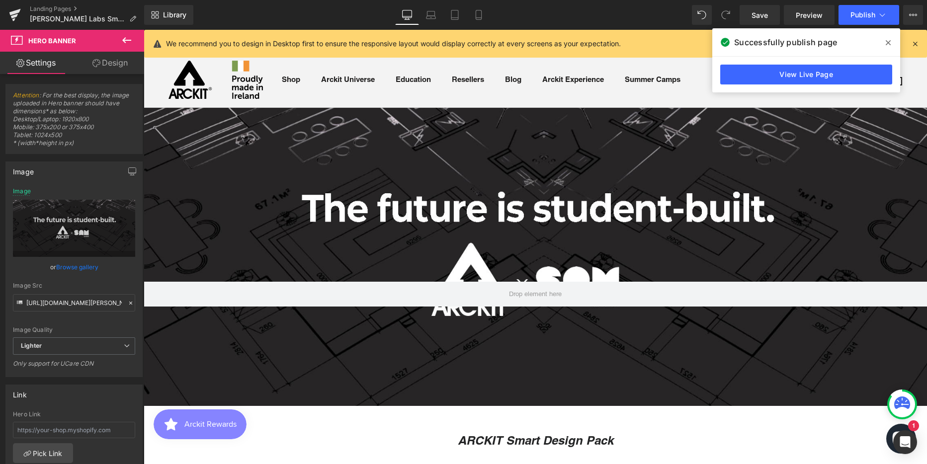
scroll to position [3618, 776]
click at [453, 16] on icon at bounding box center [455, 15] width 10 height 10
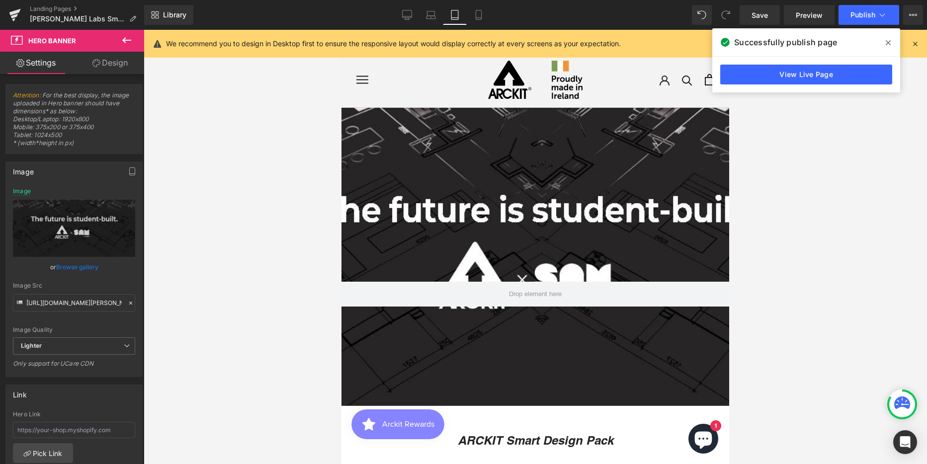
scroll to position [3861, 380]
click at [410, 14] on icon at bounding box center [407, 15] width 10 height 10
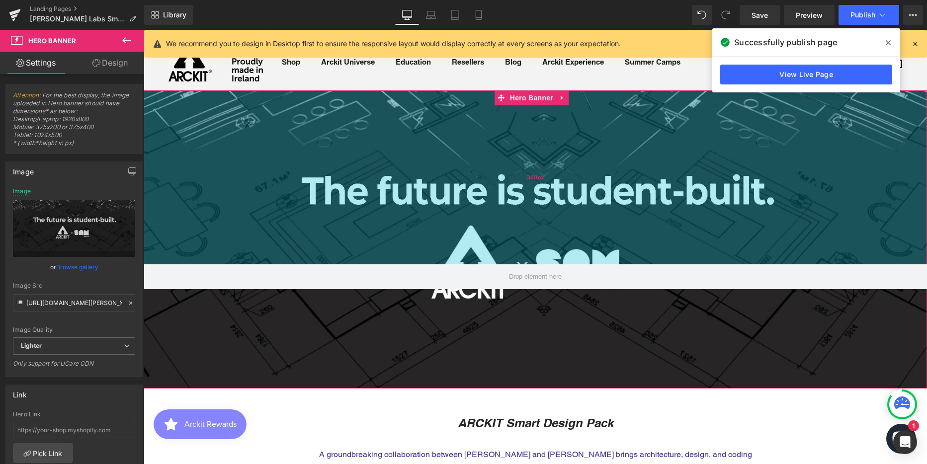
scroll to position [0, 0]
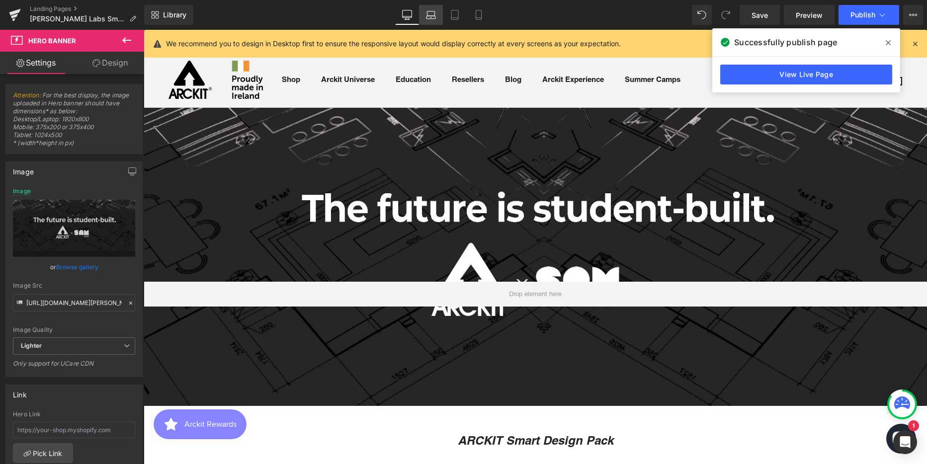
click at [431, 12] on icon at bounding box center [431, 15] width 10 height 10
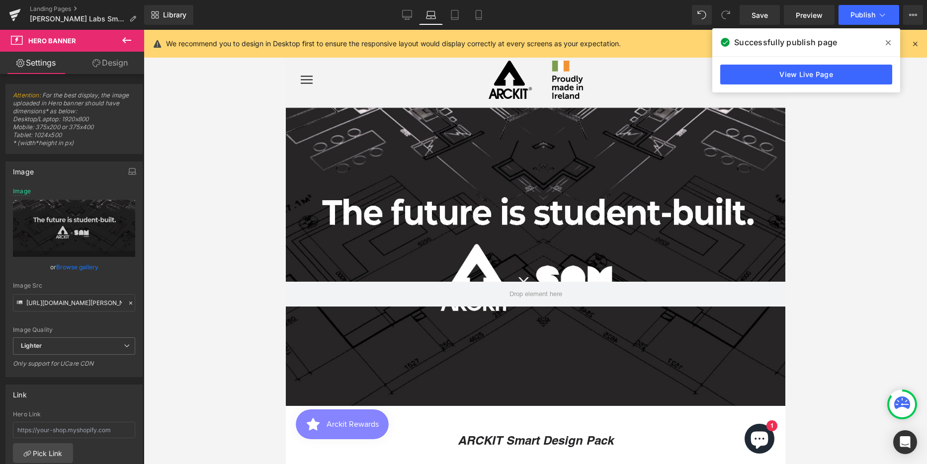
scroll to position [4052, 492]
click at [454, 15] on icon at bounding box center [455, 15] width 10 height 10
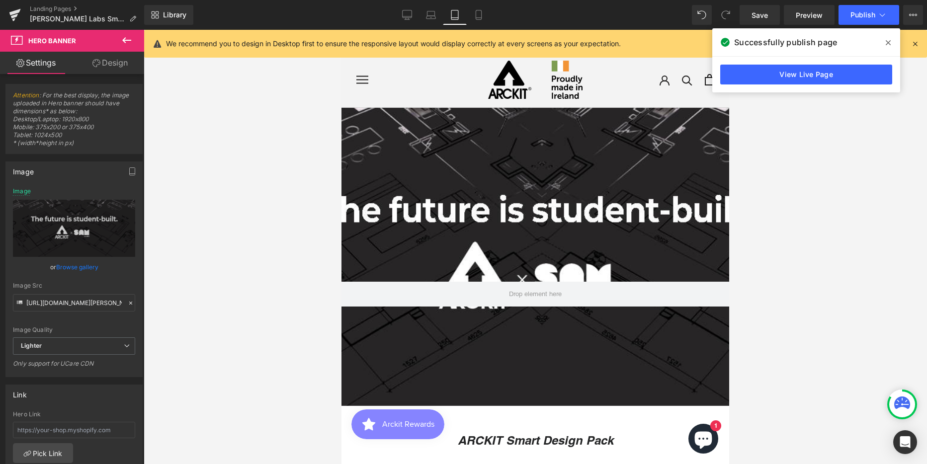
scroll to position [3861, 380]
click at [433, 15] on icon at bounding box center [431, 15] width 10 height 10
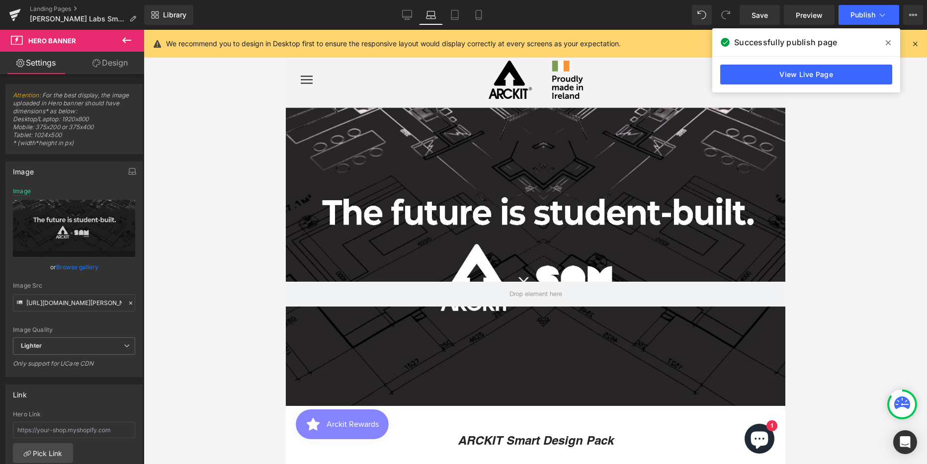
scroll to position [4052, 492]
click at [456, 15] on icon at bounding box center [455, 15] width 10 height 10
type input "[URL][DOMAIN_NAME][PERSON_NAME]"
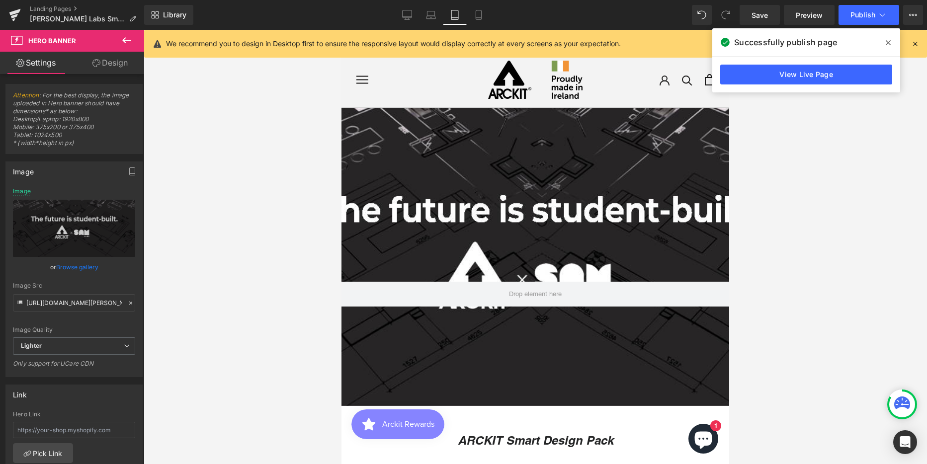
scroll to position [3861, 380]
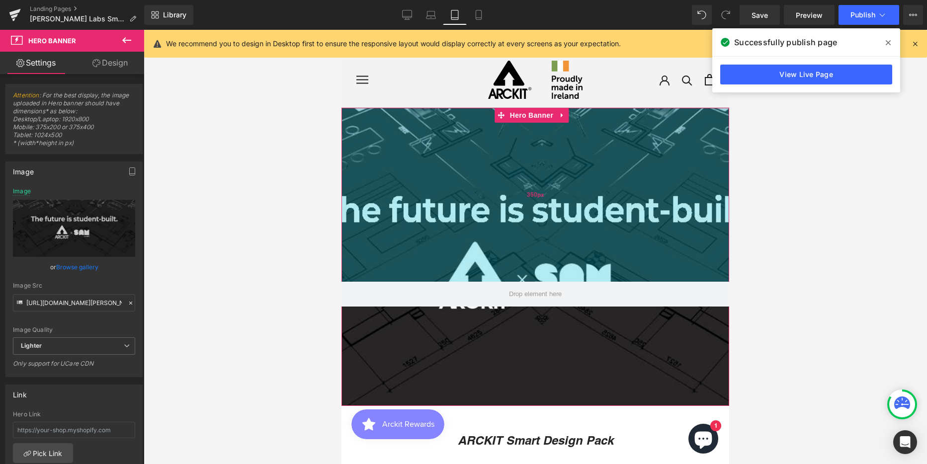
drag, startPoint x: 528, startPoint y: 190, endPoint x: 444, endPoint y: 131, distance: 103.2
click at [444, 131] on div "350px" at bounding box center [536, 195] width 388 height 174
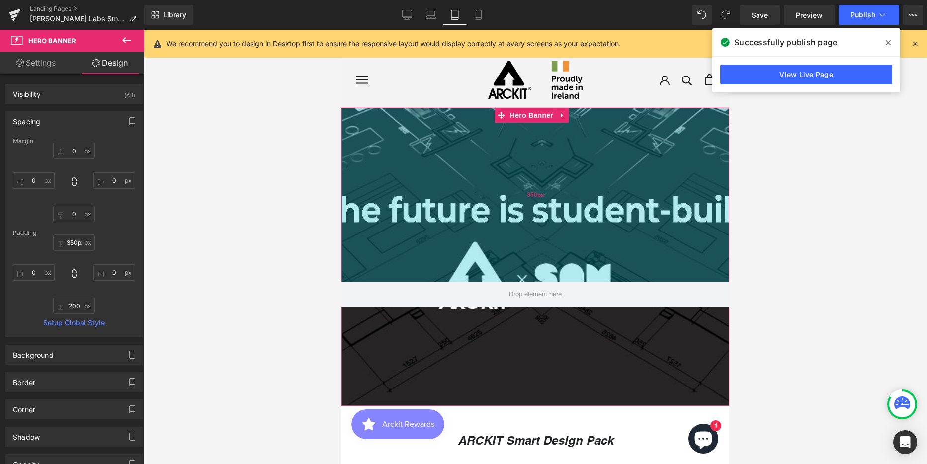
click at [392, 171] on div "350px" at bounding box center [536, 195] width 388 height 174
type input "351px"
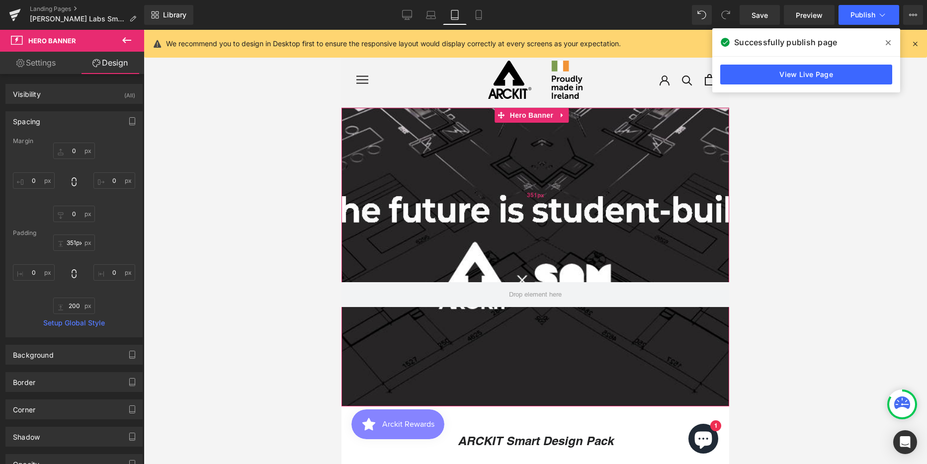
scroll to position [3862, 380]
click at [47, 62] on link "Settings" at bounding box center [36, 63] width 72 height 22
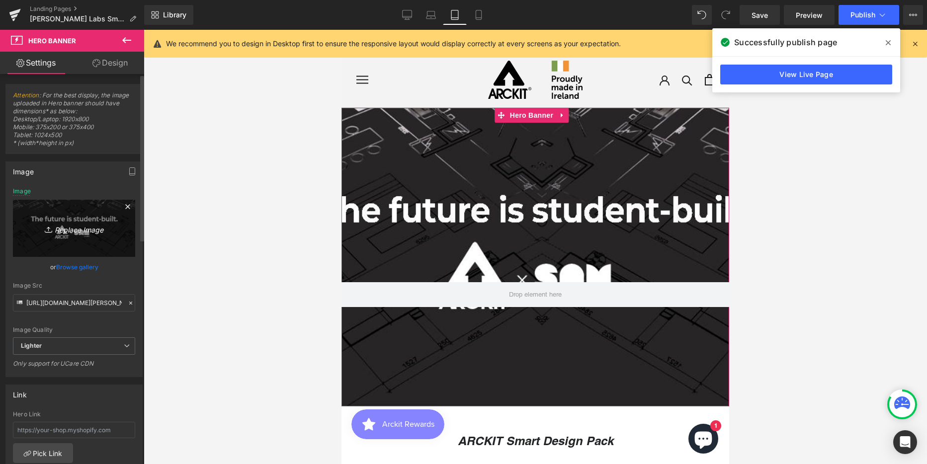
click at [78, 228] on icon "Replace Image" at bounding box center [74, 228] width 80 height 12
type input "C:\fakepath\[PERSON_NAME] labs hero banner-tablet.png"
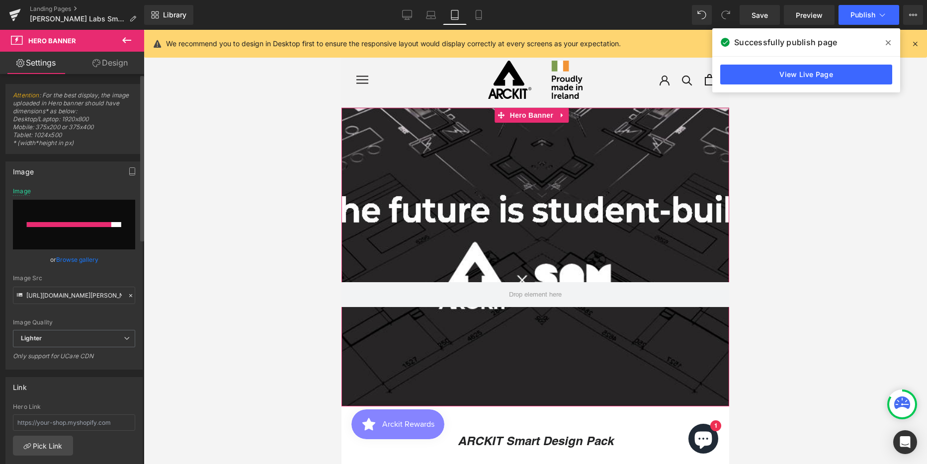
click at [90, 230] on input "file" at bounding box center [74, 225] width 122 height 50
type input "C:\fakepath\[PERSON_NAME] labs hero banner-tablet.png"
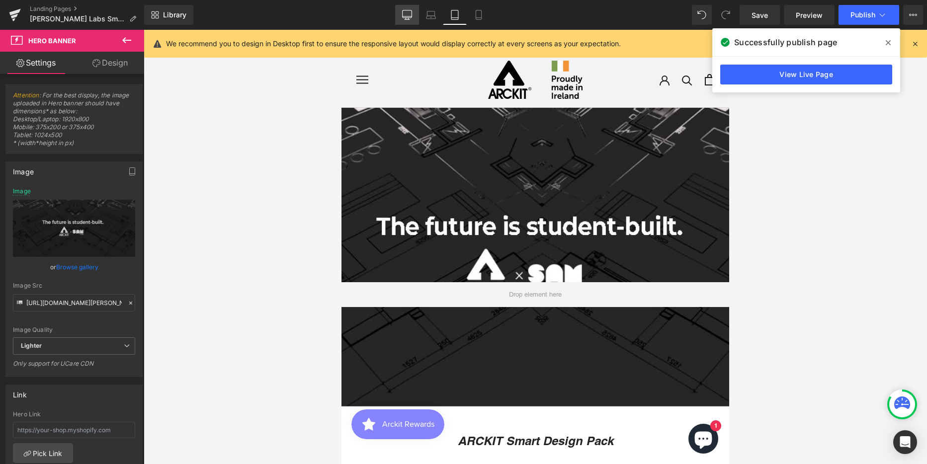
click at [411, 14] on icon at bounding box center [407, 15] width 10 height 10
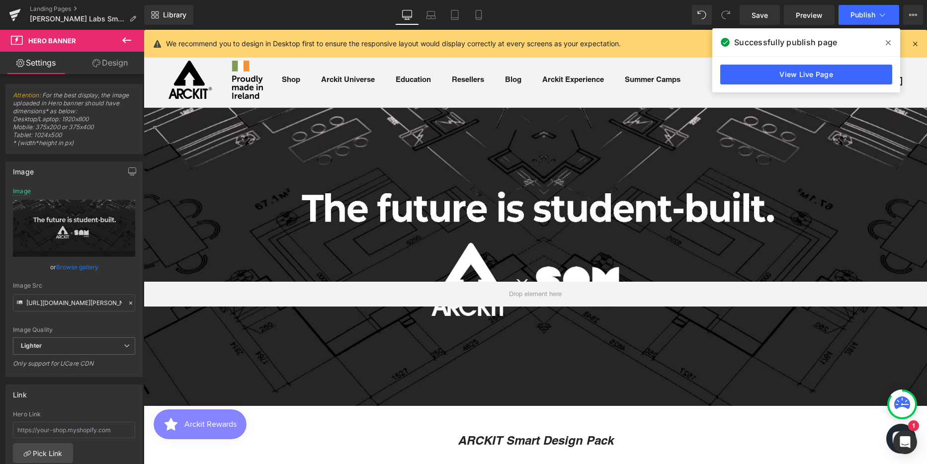
scroll to position [3618, 776]
click at [429, 17] on icon at bounding box center [431, 15] width 10 height 10
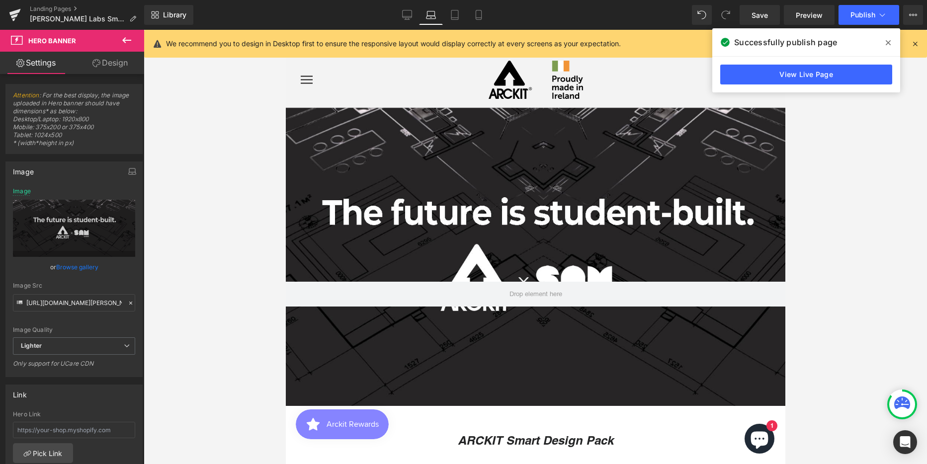
scroll to position [4052, 492]
click at [454, 15] on icon at bounding box center [455, 15] width 10 height 10
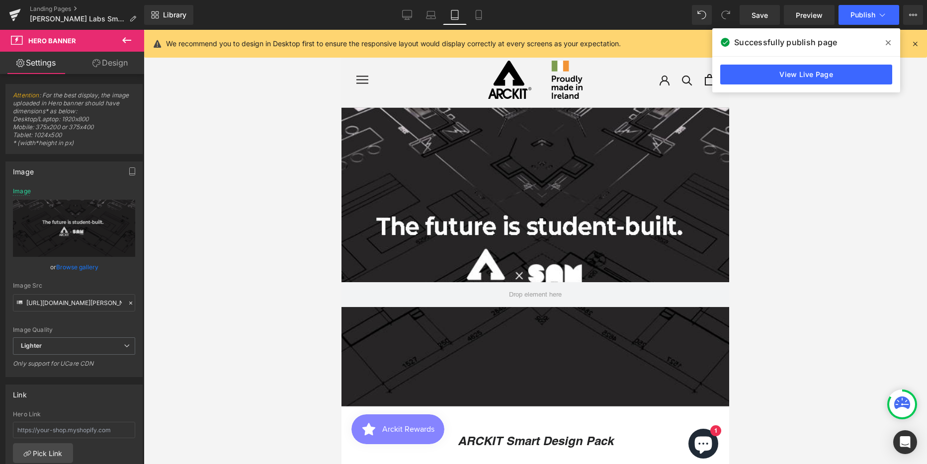
scroll to position [3862, 380]
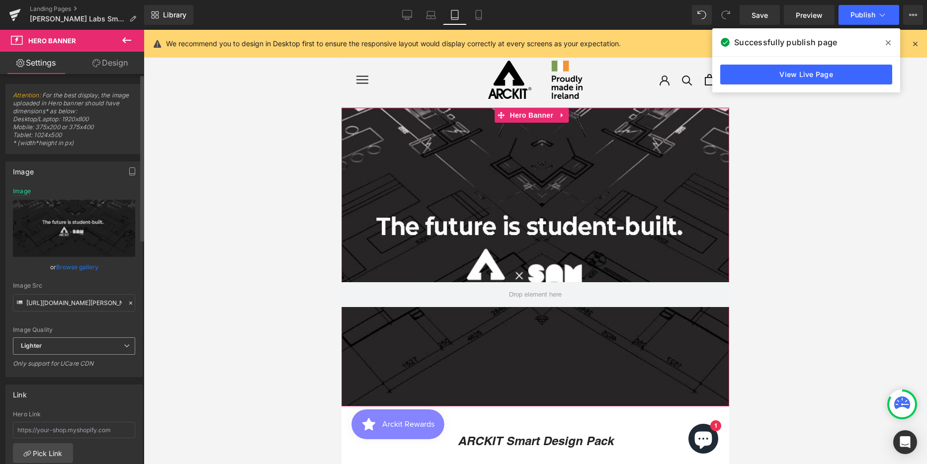
click at [67, 341] on span "Lighter" at bounding box center [74, 346] width 122 height 17
click at [61, 376] on li "Lightest" at bounding box center [72, 378] width 118 height 15
click at [65, 343] on span "Lightest" at bounding box center [74, 346] width 122 height 17
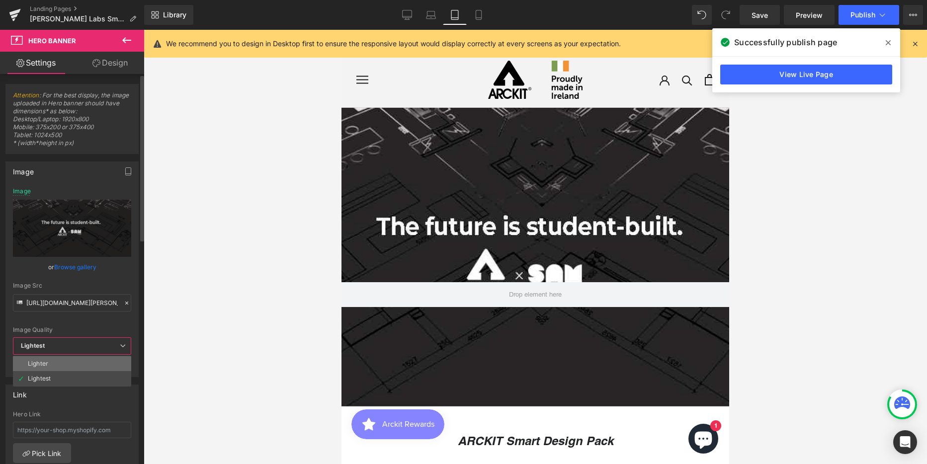
click at [63, 363] on li "Lighter" at bounding box center [72, 363] width 118 height 15
click at [404, 13] on icon at bounding box center [407, 15] width 10 height 10
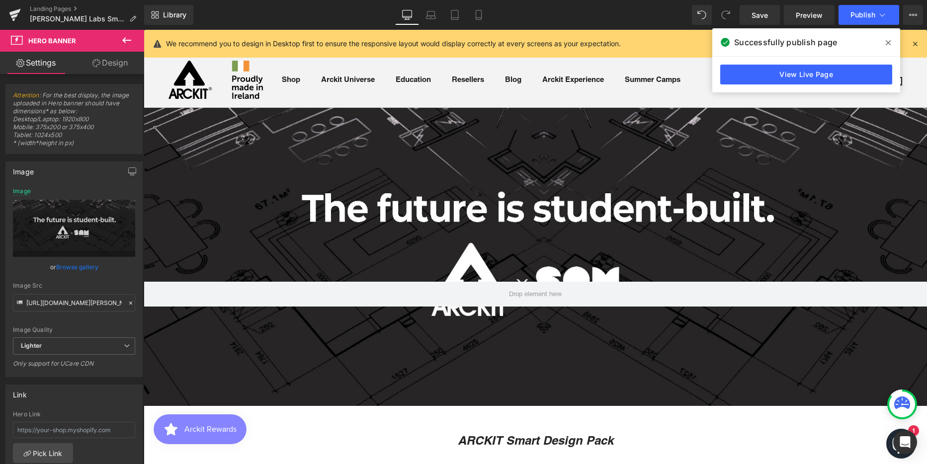
scroll to position [3618, 776]
click at [456, 17] on icon at bounding box center [455, 15] width 10 height 10
type input "[URL][DOMAIN_NAME][PERSON_NAME]"
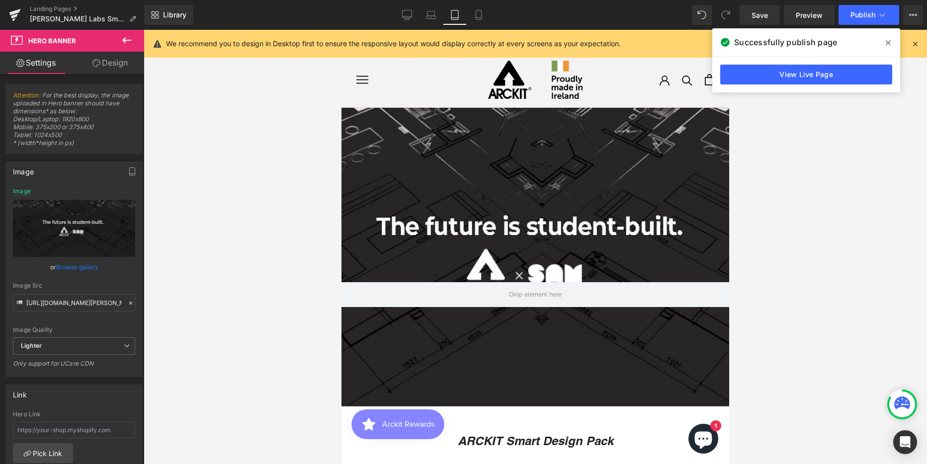
scroll to position [3862, 380]
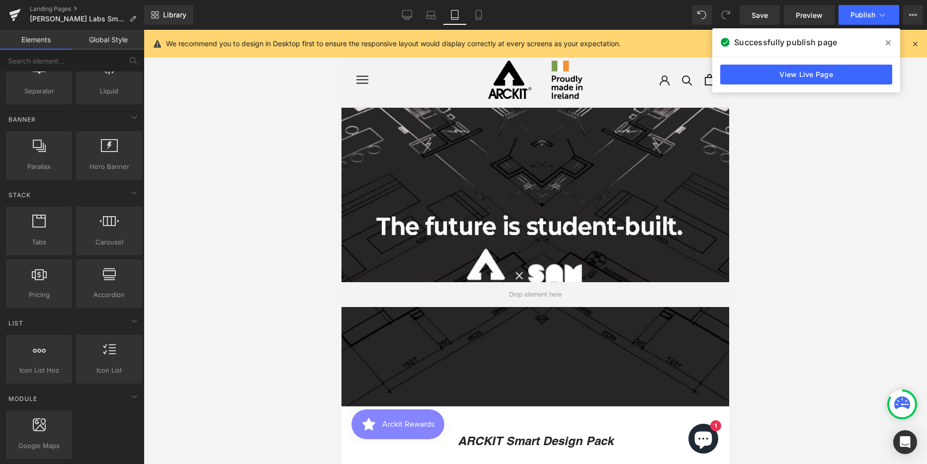
click at [850, 241] on div at bounding box center [535, 247] width 783 height 434
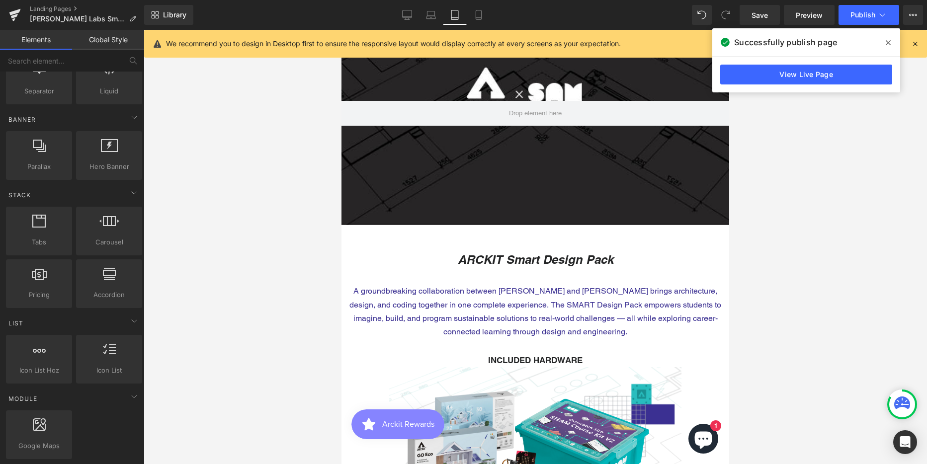
scroll to position [50, 0]
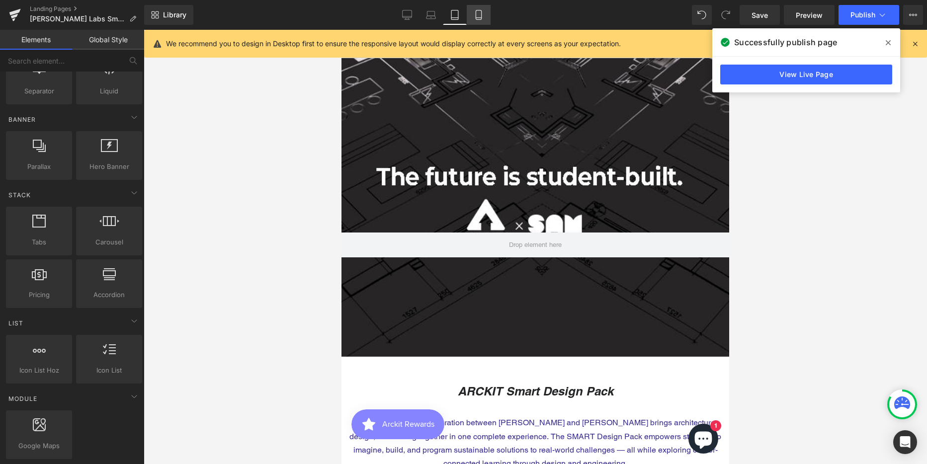
click at [481, 13] on icon at bounding box center [479, 15] width 10 height 10
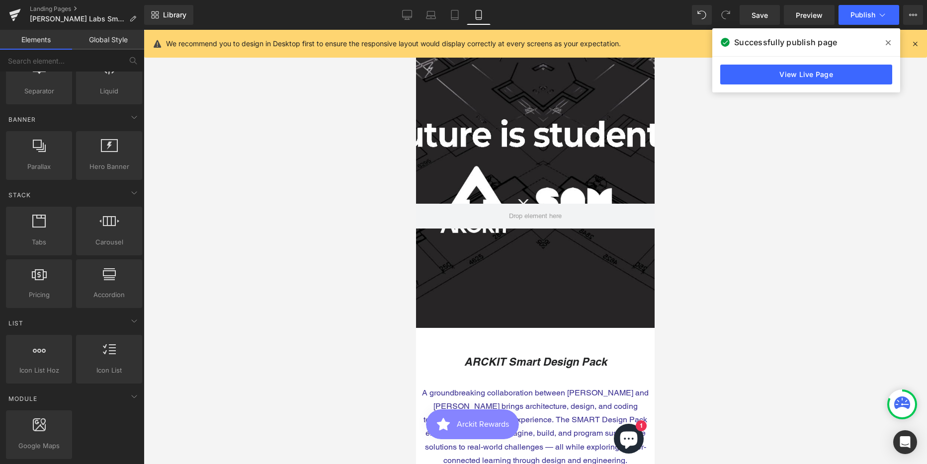
scroll to position [4199, 231]
click at [759, 194] on div at bounding box center [535, 247] width 783 height 434
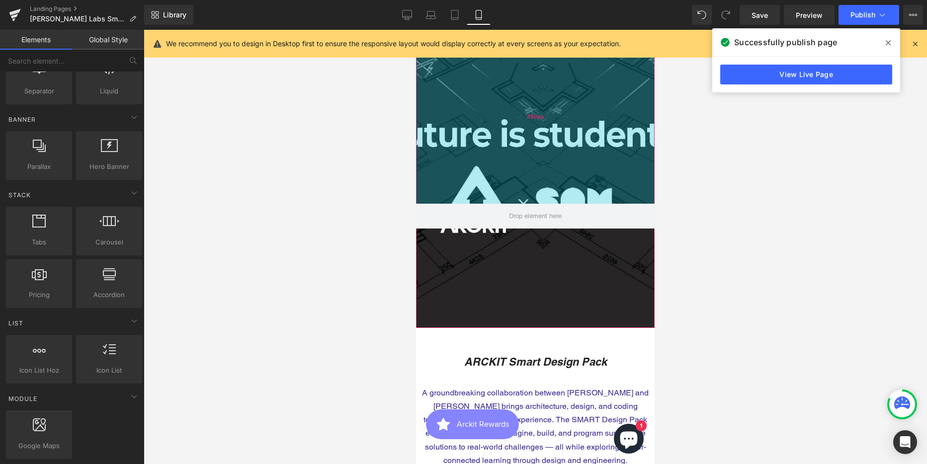
click at [491, 151] on div "350px" at bounding box center [535, 117] width 239 height 174
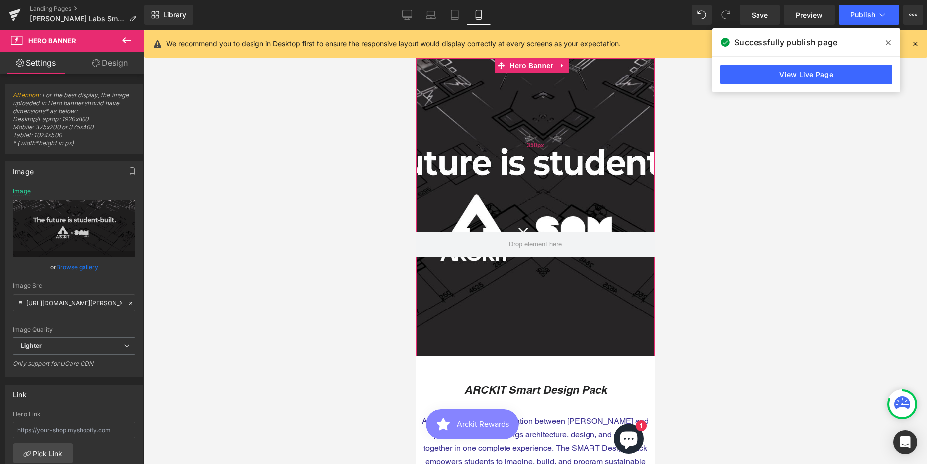
scroll to position [0, 0]
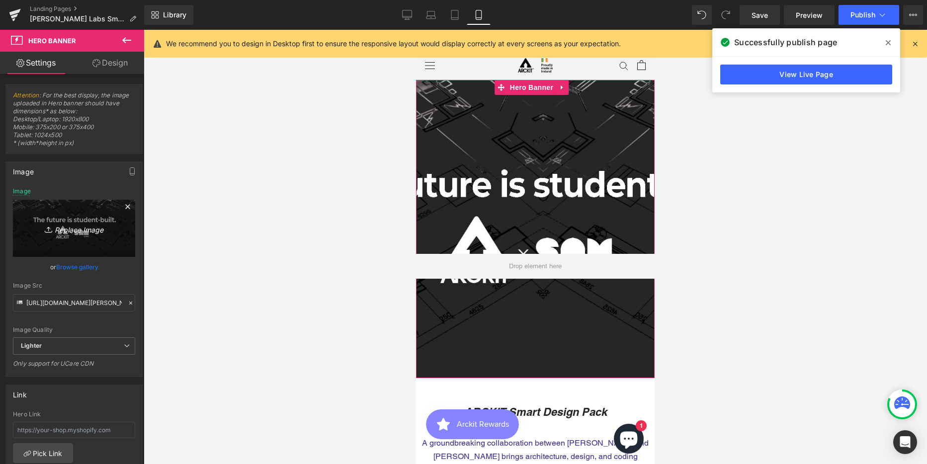
click at [93, 229] on icon "Replace Image" at bounding box center [74, 228] width 80 height 12
type input "C:\fakepath\[PERSON_NAME] labs hero banner-mobile.png"
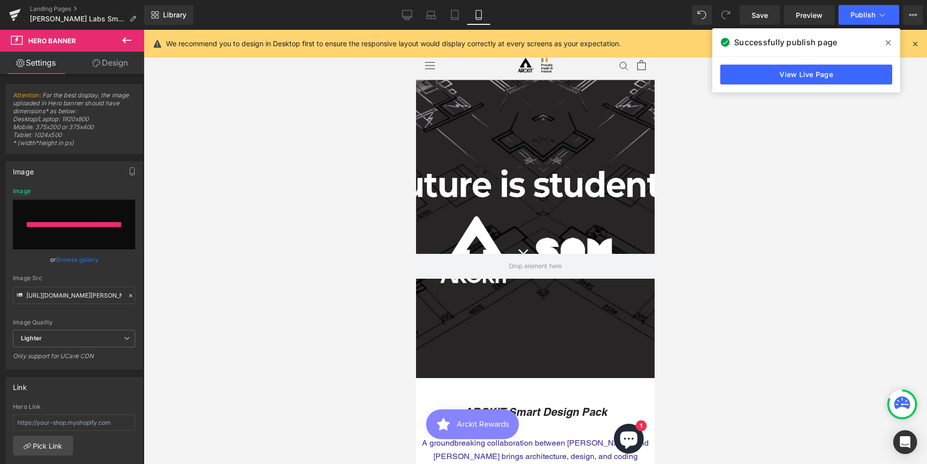
type input "[URL][DOMAIN_NAME][PERSON_NAME]"
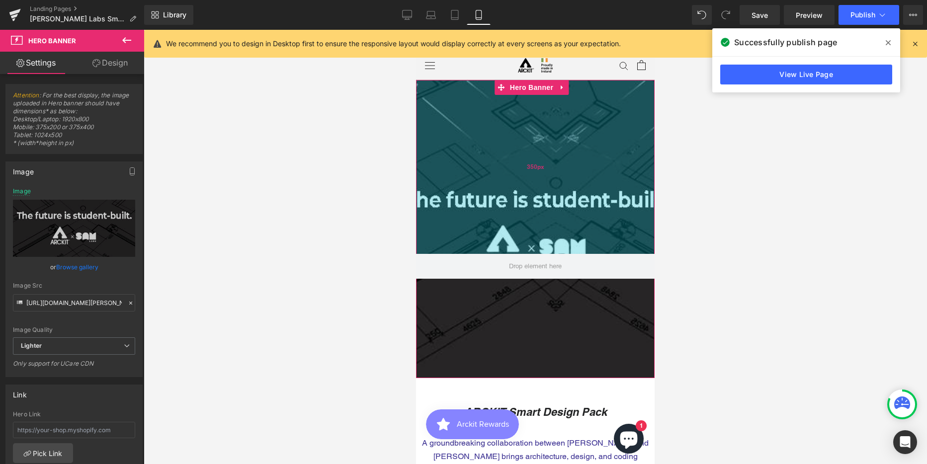
click at [504, 128] on div "350px" at bounding box center [535, 167] width 239 height 174
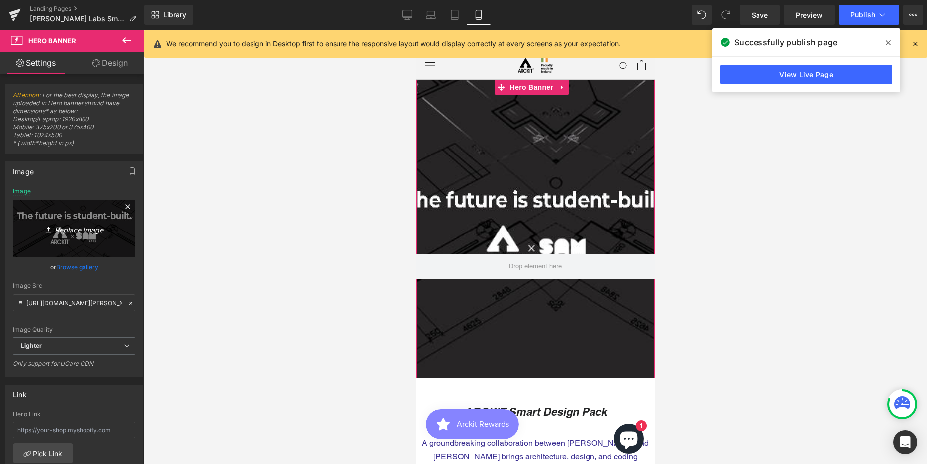
click at [65, 229] on icon "Replace Image" at bounding box center [74, 228] width 80 height 12
type input "C:\fakepath\[PERSON_NAME] labs hero banner-mobile.png"
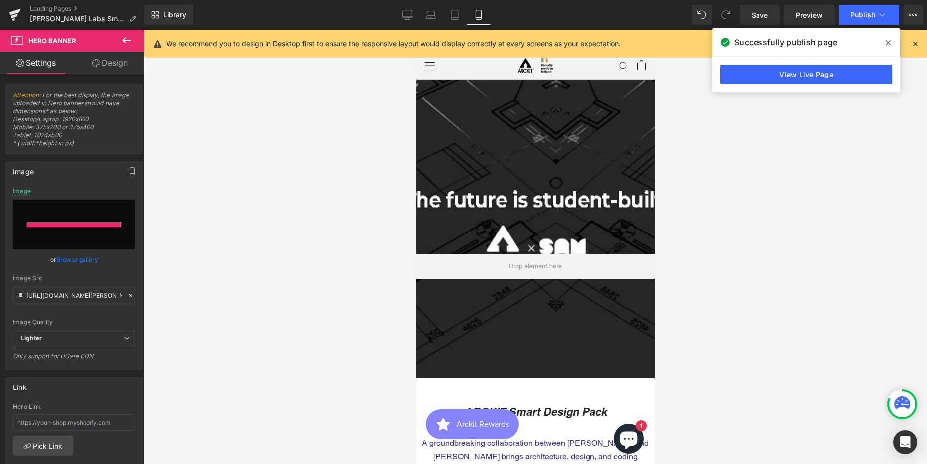
type input "[URL][DOMAIN_NAME][PERSON_NAME]"
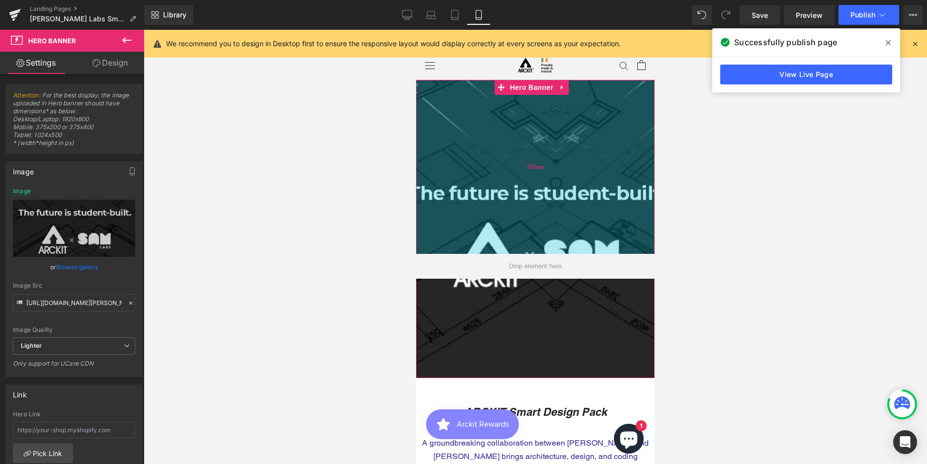
click at [496, 177] on div "350px" at bounding box center [535, 167] width 239 height 174
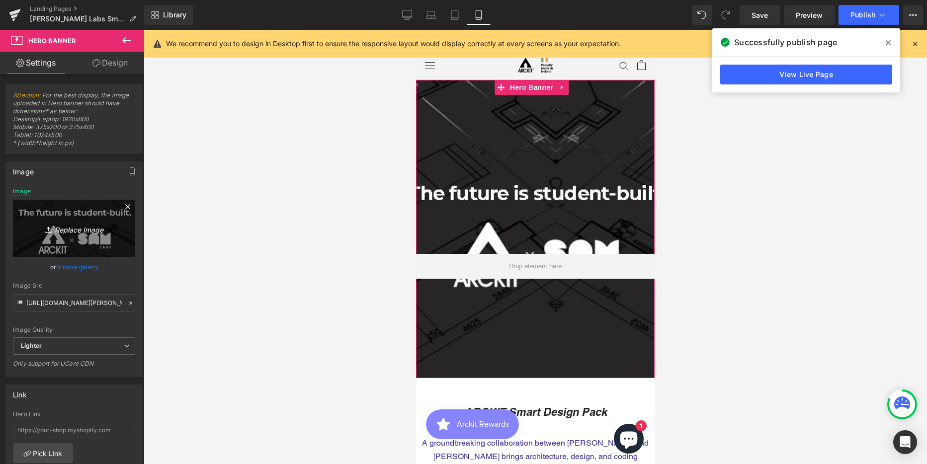
click at [95, 231] on icon "Replace Image" at bounding box center [74, 228] width 80 height 12
type input "C:\fakepath\Hero Banner Option 2 MOBILE.png"
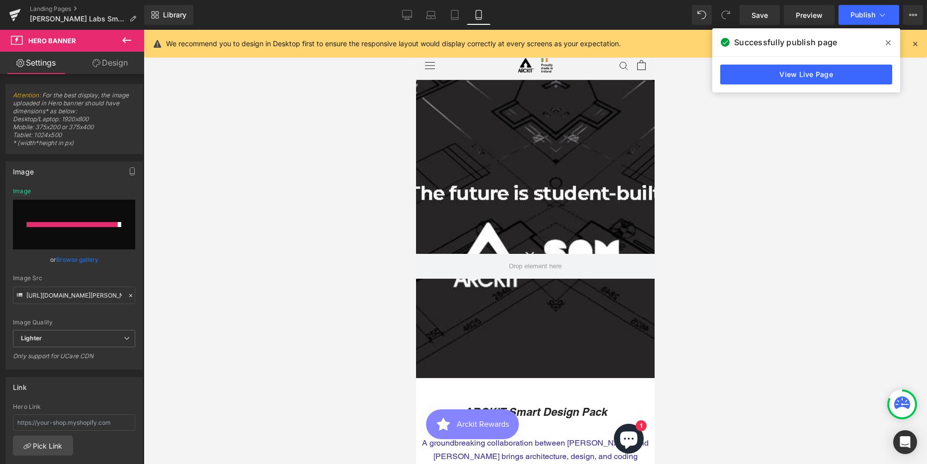
type input "[URL][DOMAIN_NAME]"
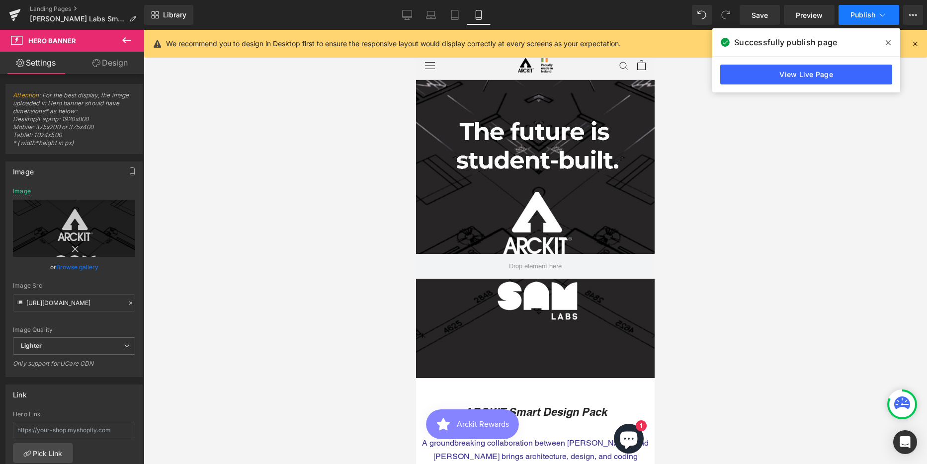
click at [870, 11] on span "Publish" at bounding box center [863, 15] width 25 height 8
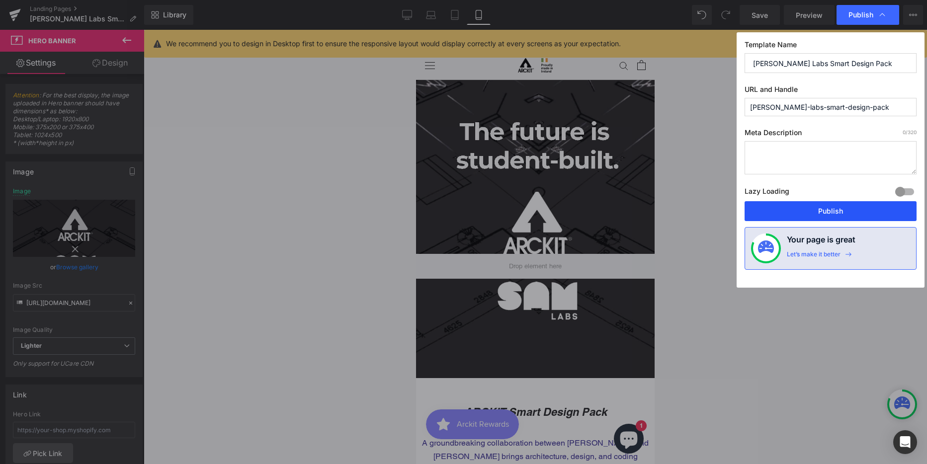
click at [819, 210] on button "Publish" at bounding box center [831, 211] width 172 height 20
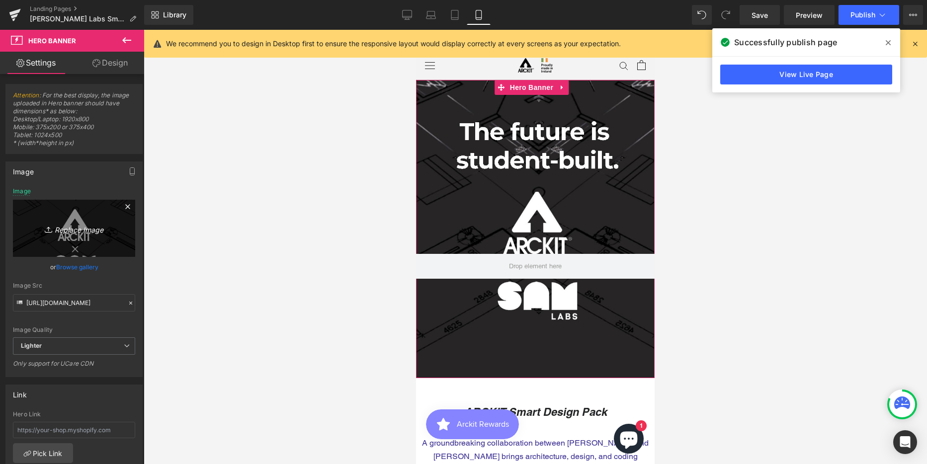
click at [77, 231] on icon "Replace Image" at bounding box center [74, 228] width 80 height 12
type input "C:\fakepath\[PERSON_NAME] labs hero banner-mobile.png"
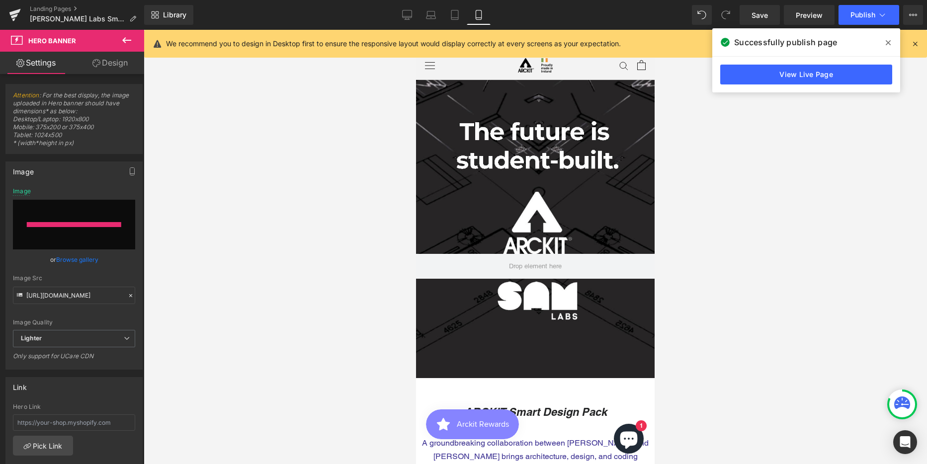
type input "[URL][DOMAIN_NAME][PERSON_NAME]"
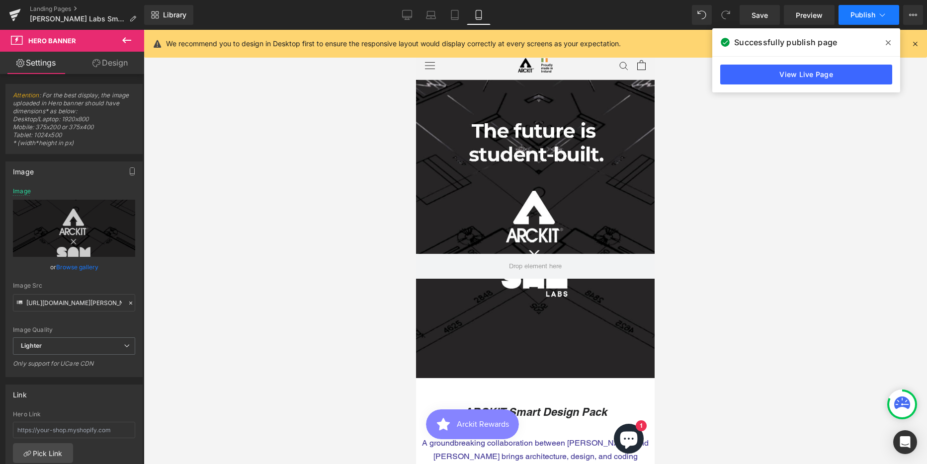
click at [857, 13] on span "Publish" at bounding box center [863, 15] width 25 height 8
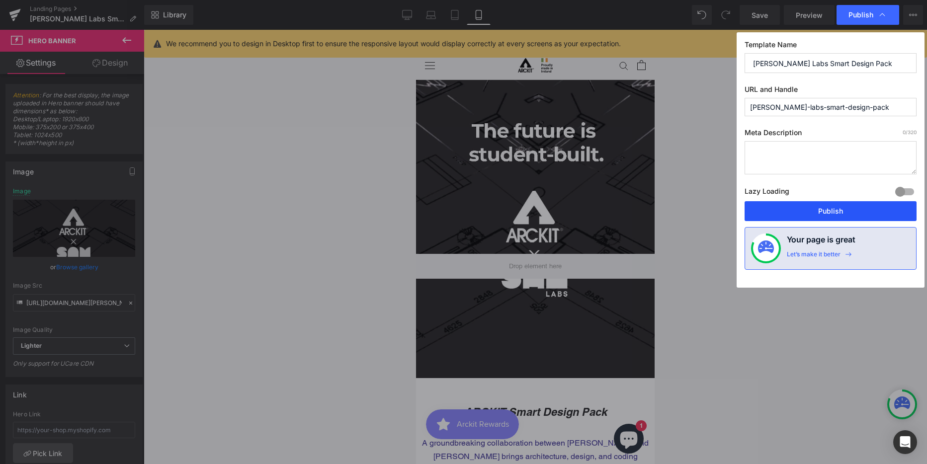
click at [841, 208] on button "Publish" at bounding box center [831, 211] width 172 height 20
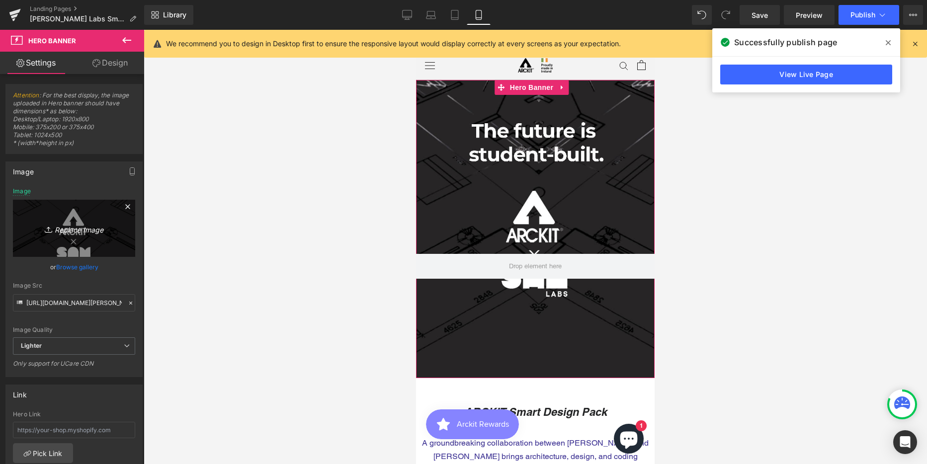
click at [81, 228] on icon "Replace Image" at bounding box center [74, 228] width 80 height 12
type input "C:\fakepath\[PERSON_NAME] labs hero banner-mobile.png"
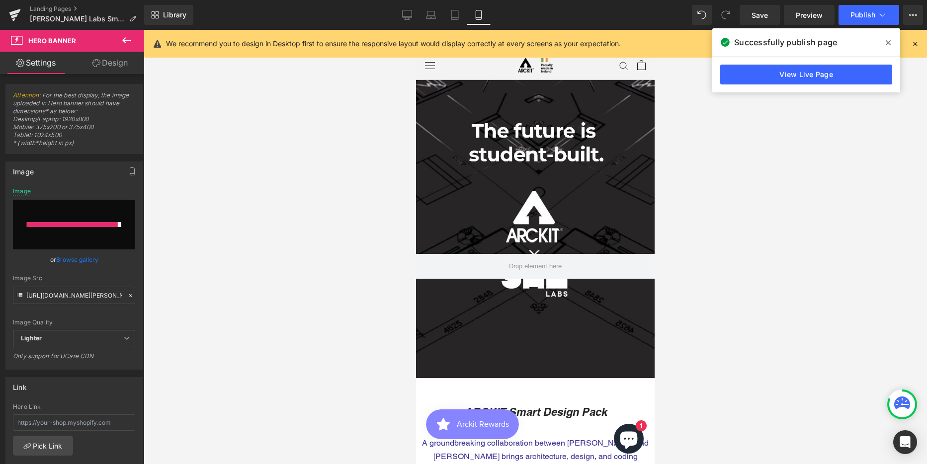
type input "[URL][DOMAIN_NAME][PERSON_NAME]"
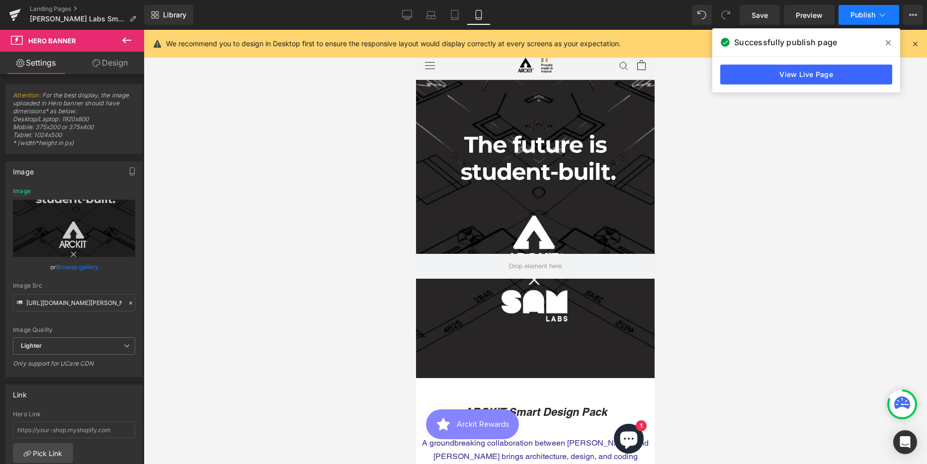
click at [865, 12] on span "Publish" at bounding box center [863, 15] width 25 height 8
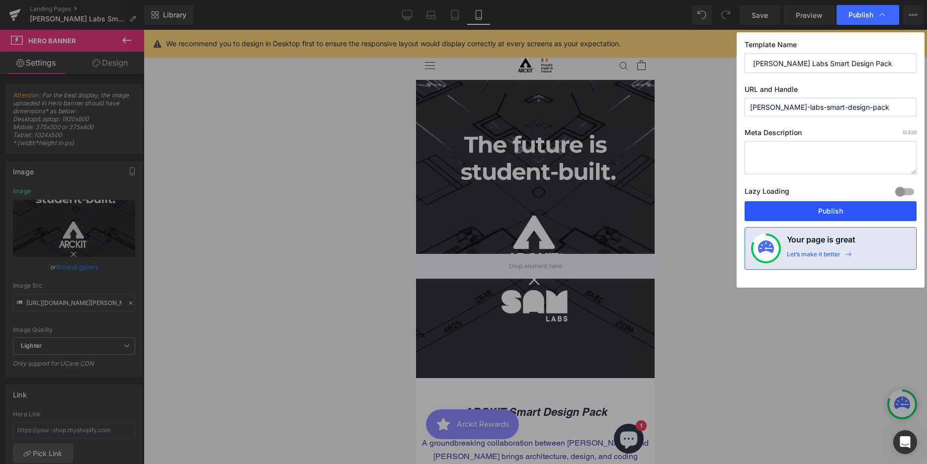
click at [830, 210] on button "Publish" at bounding box center [831, 211] width 172 height 20
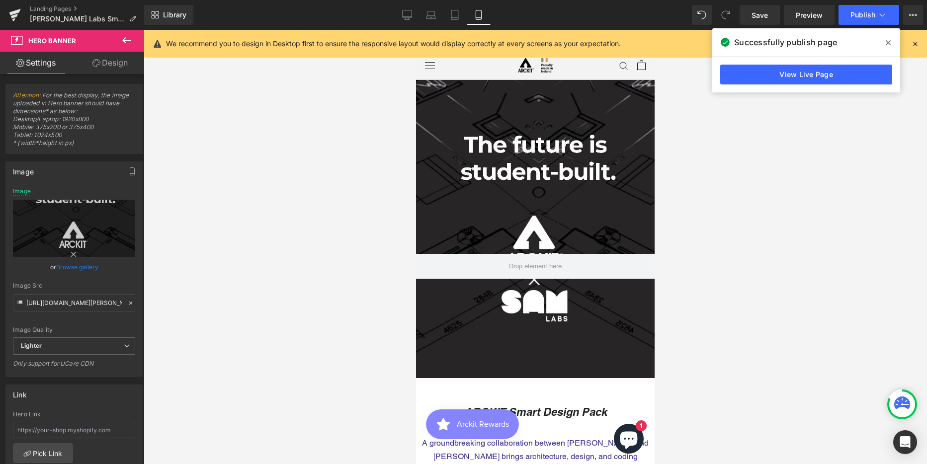
click at [887, 44] on icon at bounding box center [888, 42] width 5 height 5
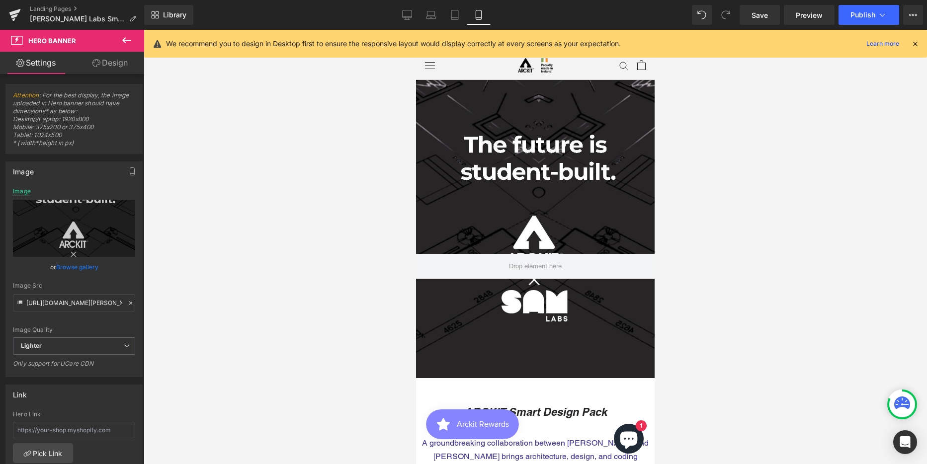
click at [126, 39] on icon at bounding box center [127, 40] width 12 height 12
